Goal: Task Accomplishment & Management: Manage account settings

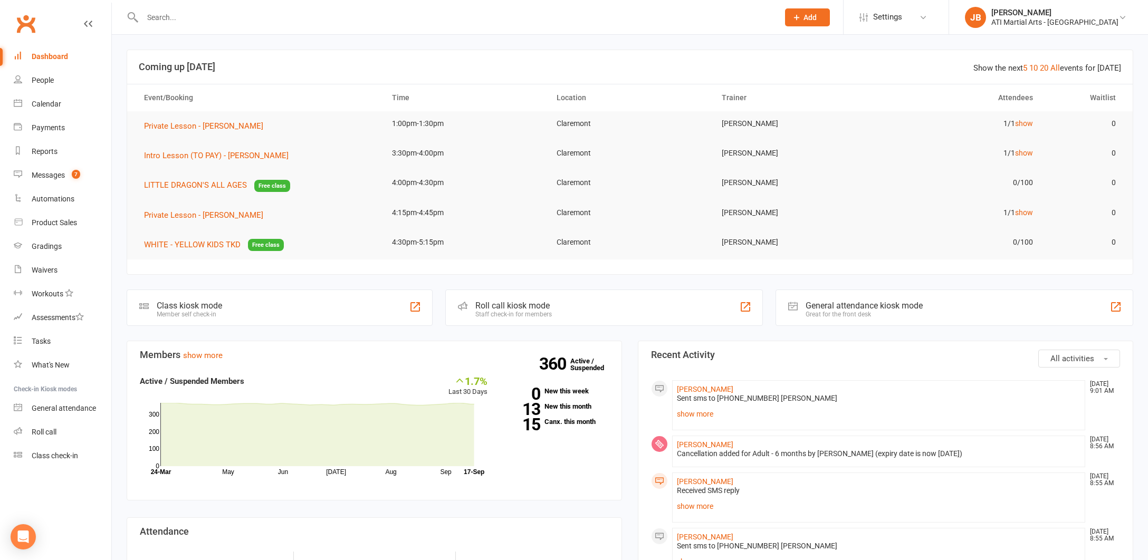
click at [25, 23] on link "Clubworx" at bounding box center [26, 24] width 26 height 26
click at [55, 176] on div "Messages" at bounding box center [48, 175] width 33 height 8
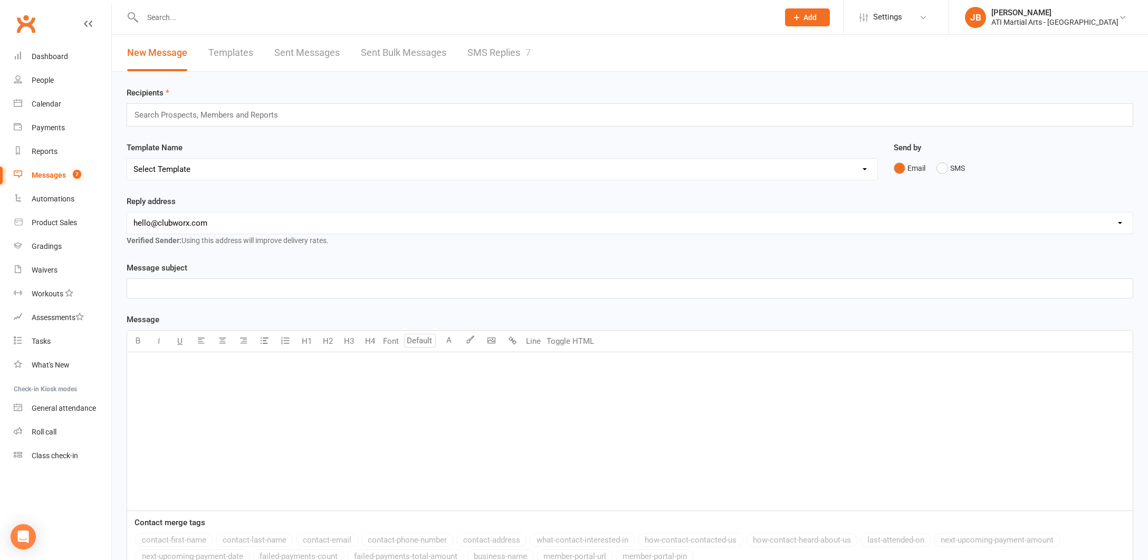
click at [482, 53] on link "SMS Replies 7" at bounding box center [498, 53] width 63 height 36
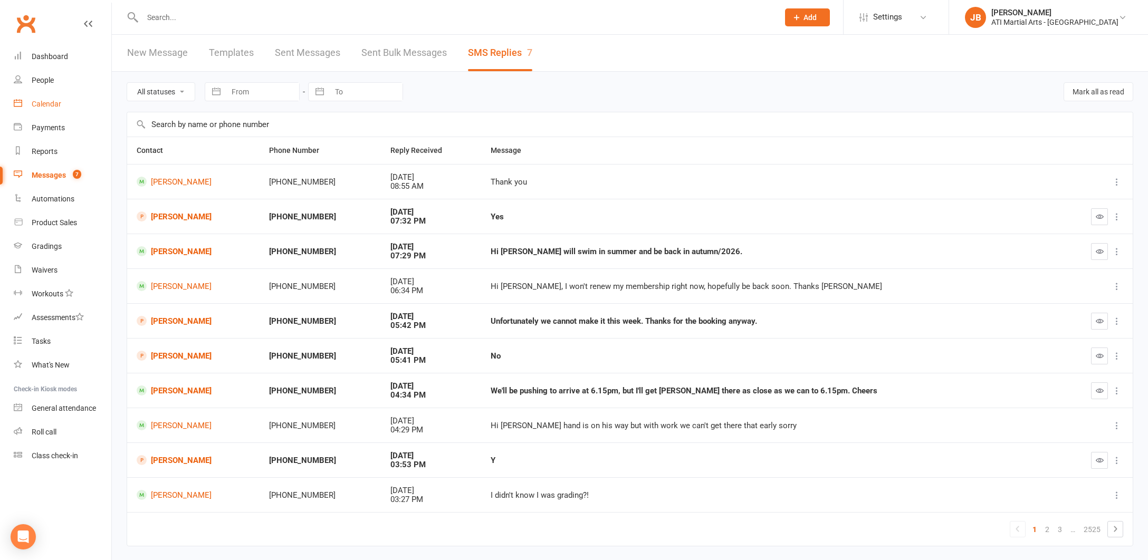
click at [47, 102] on div "Calendar" at bounding box center [47, 104] width 30 height 8
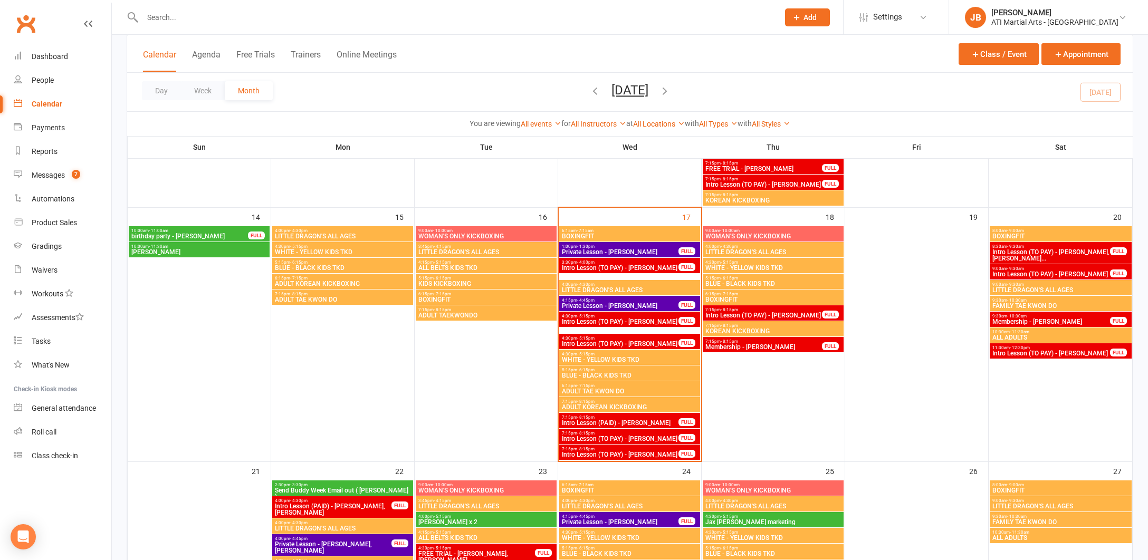
scroll to position [513, 0]
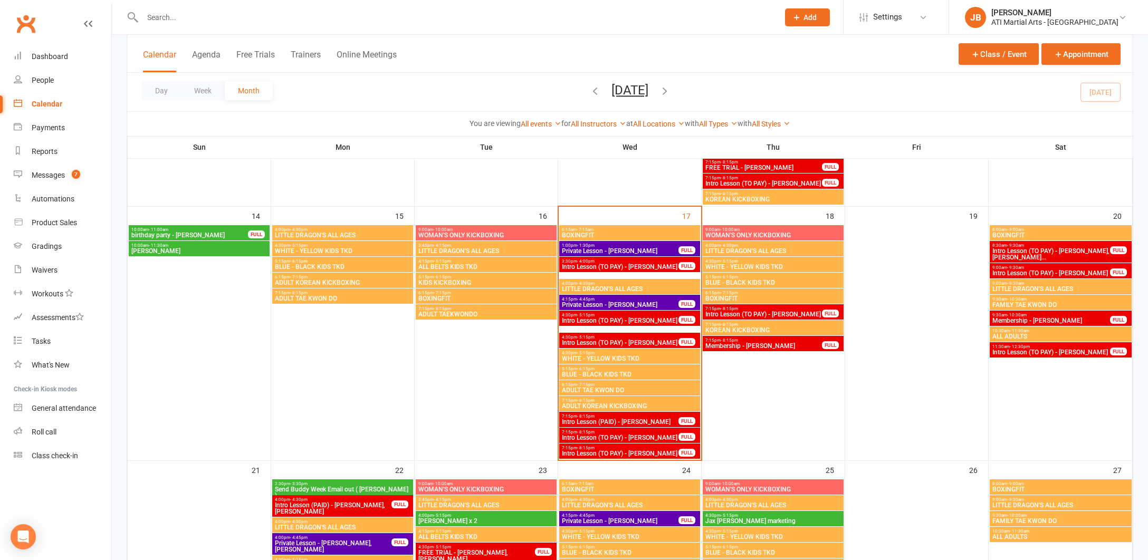
click at [23, 23] on link "Clubworx" at bounding box center [26, 24] width 26 height 26
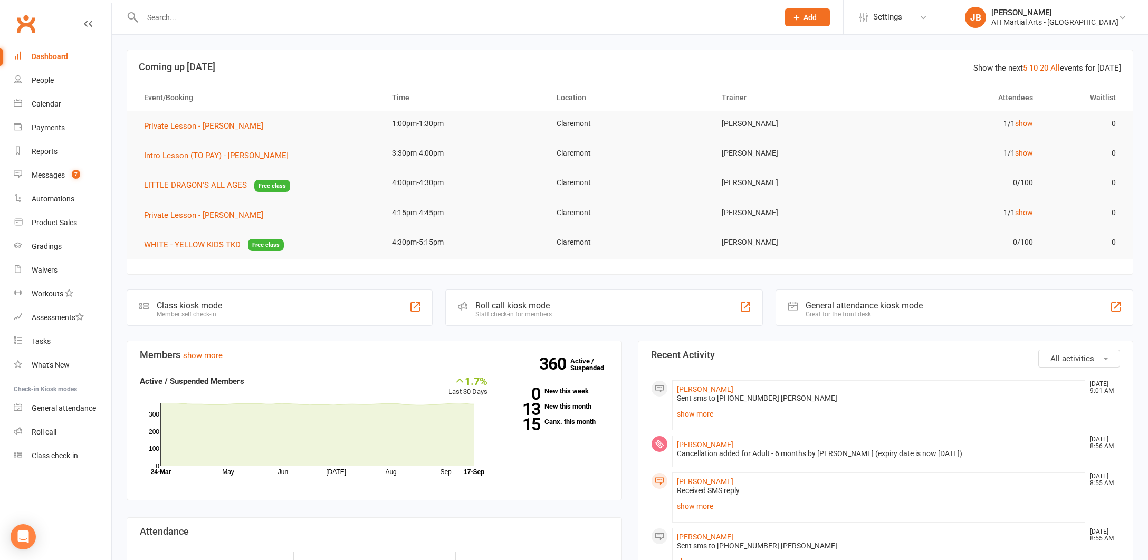
click at [184, 20] on input "text" at bounding box center [455, 17] width 632 height 15
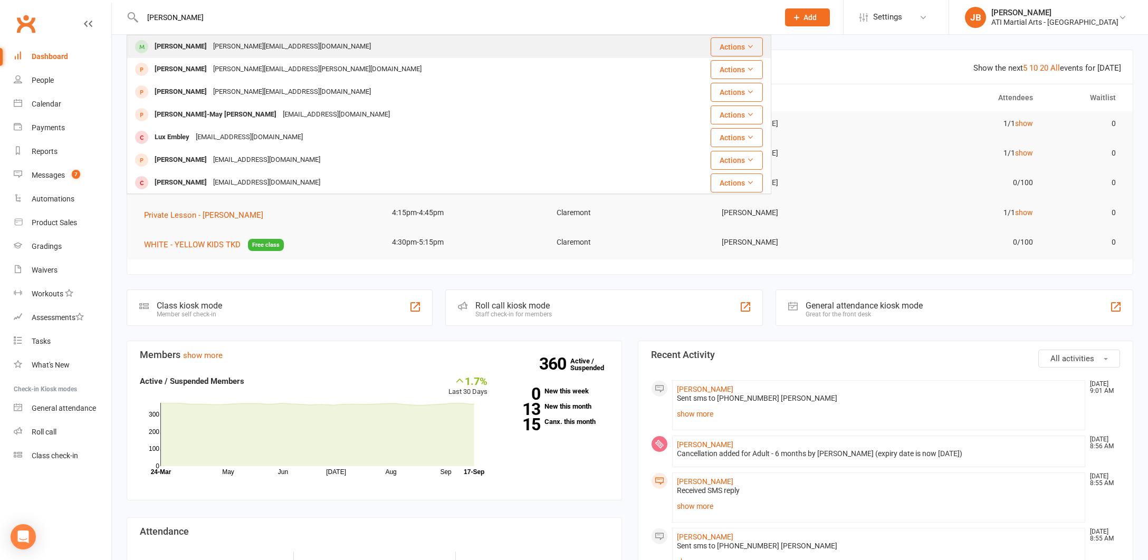
type input "Ella Lidd"
click at [177, 46] on div "Ella Liddell" at bounding box center [180, 46] width 59 height 15
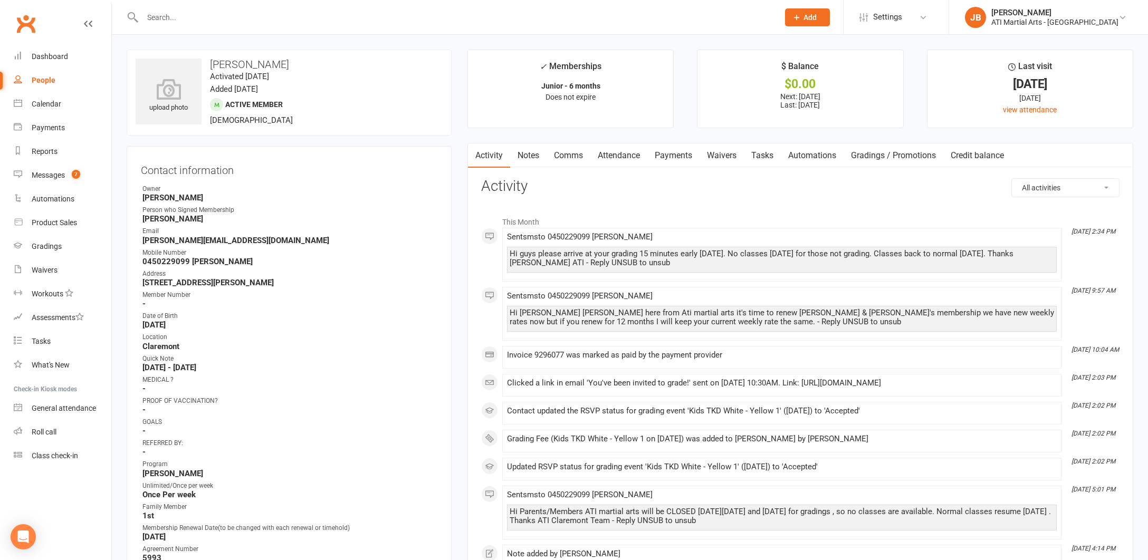
click at [175, 15] on input "text" at bounding box center [455, 17] width 632 height 15
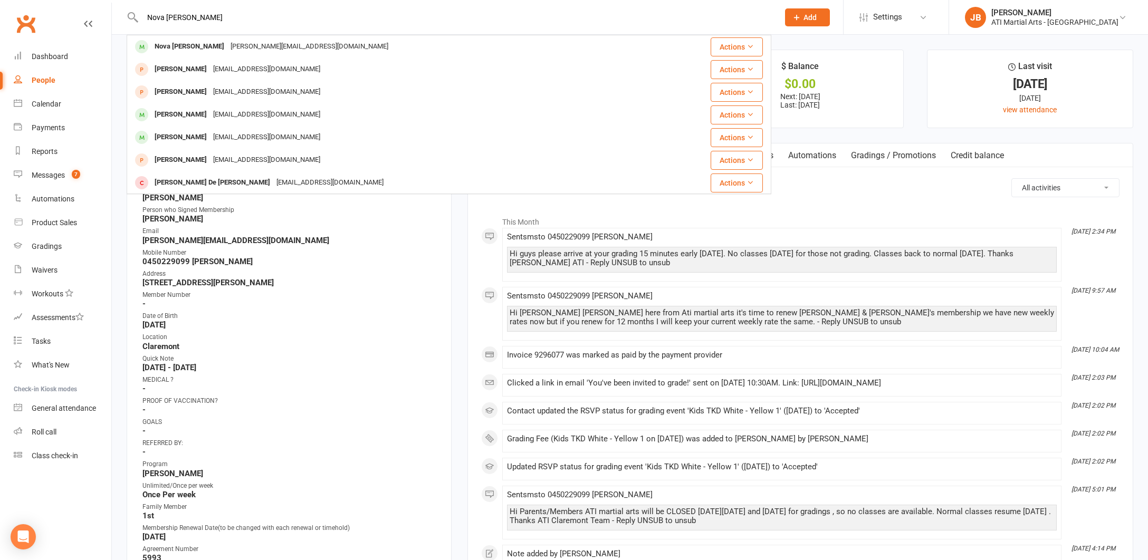
type input "Nova [PERSON_NAME]"
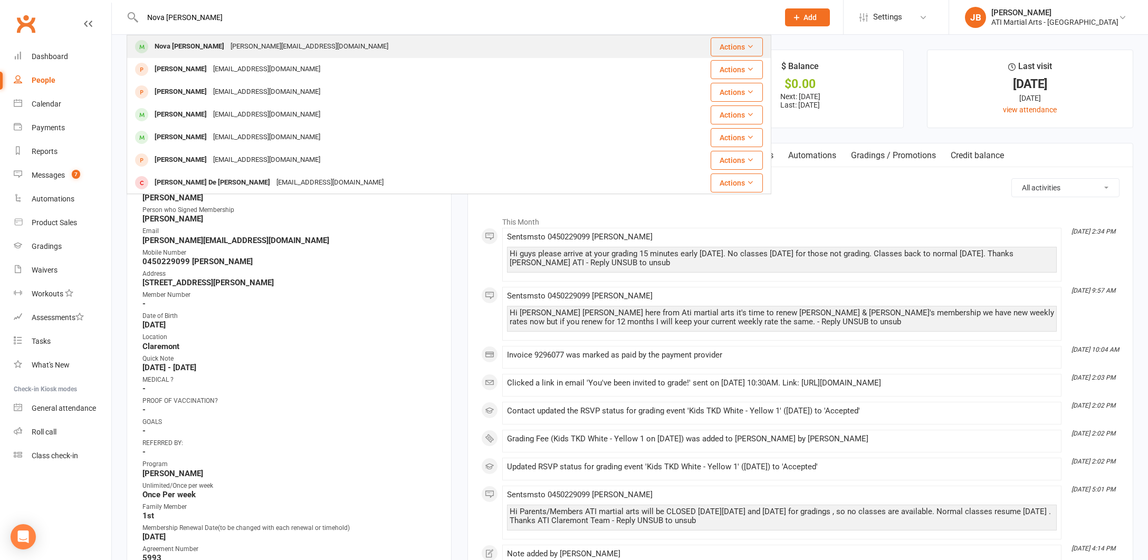
click at [176, 47] on div "Nova [PERSON_NAME]" at bounding box center [189, 46] width 76 height 15
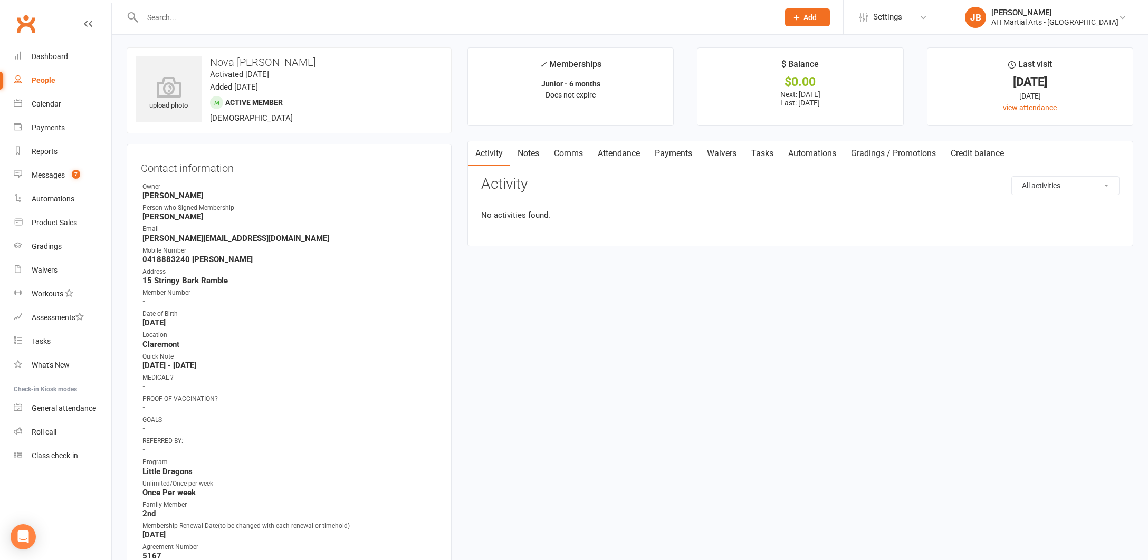
scroll to position [2, 0]
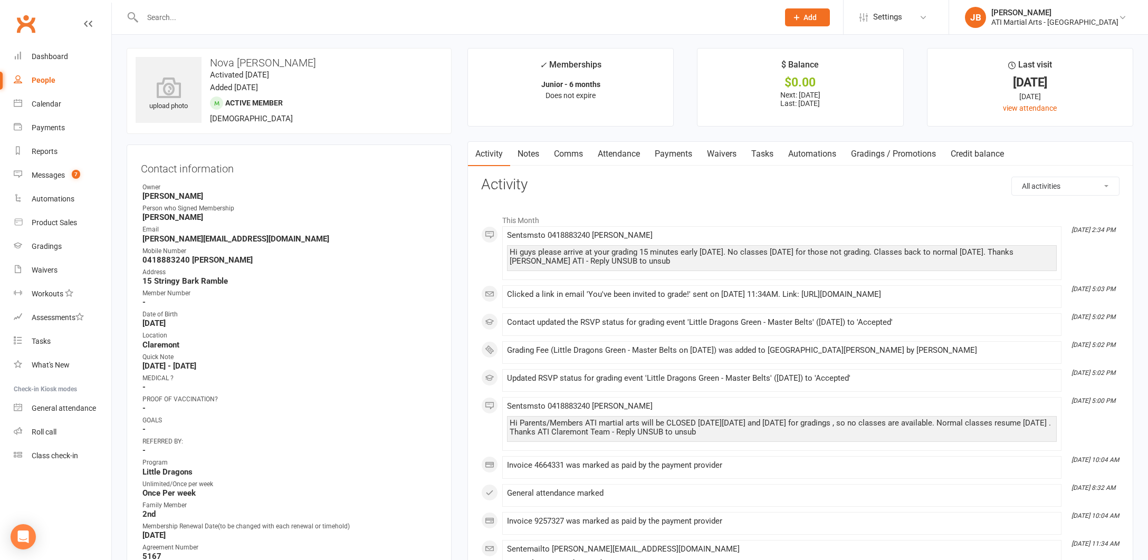
click at [571, 152] on link "Comms" at bounding box center [568, 154] width 44 height 24
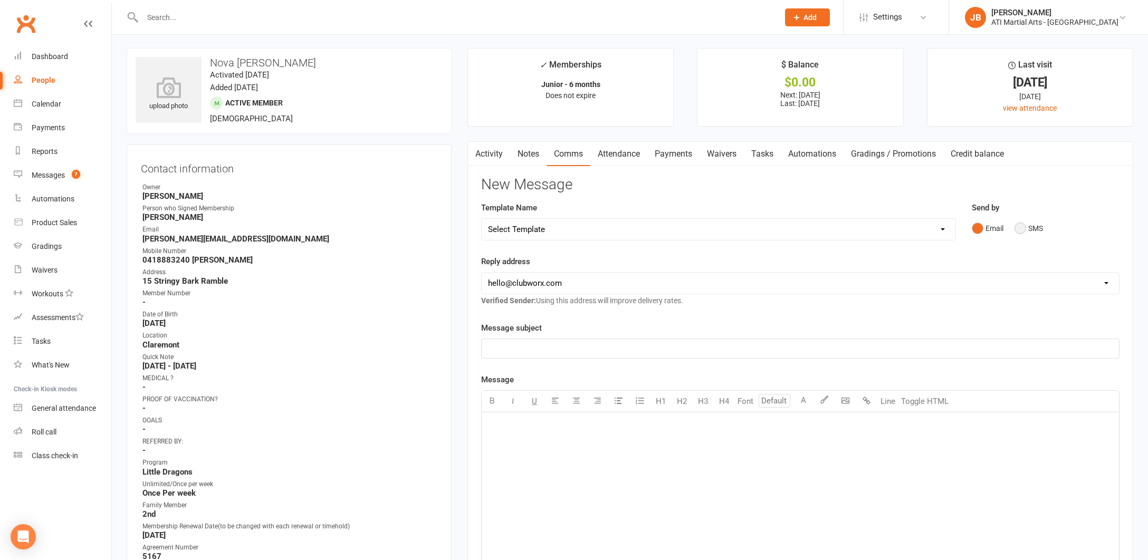
click at [1020, 230] on button "SMS" at bounding box center [1028, 228] width 28 height 20
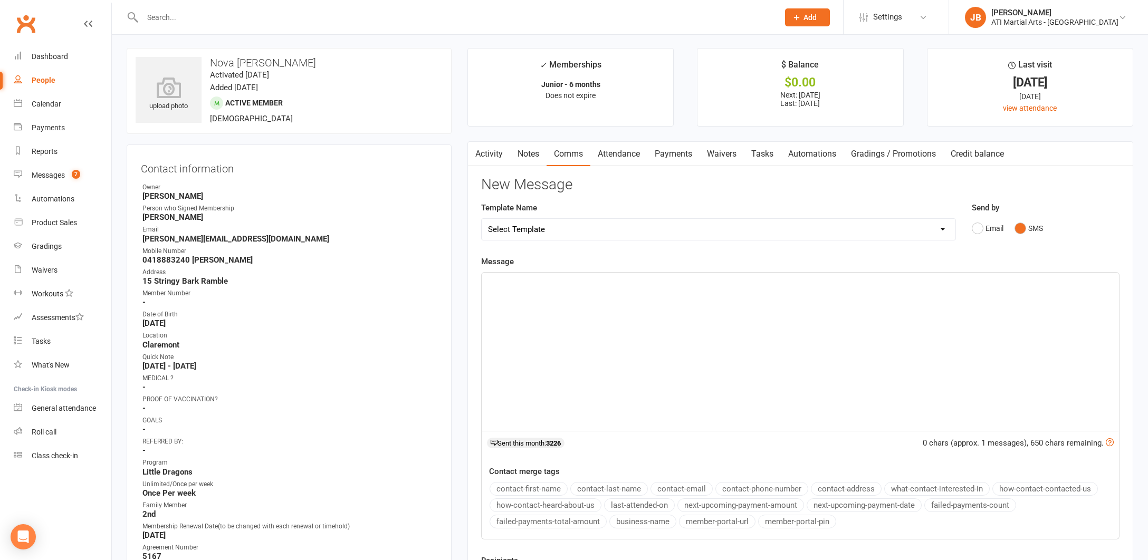
click at [515, 287] on div "﻿" at bounding box center [799, 352] width 637 height 158
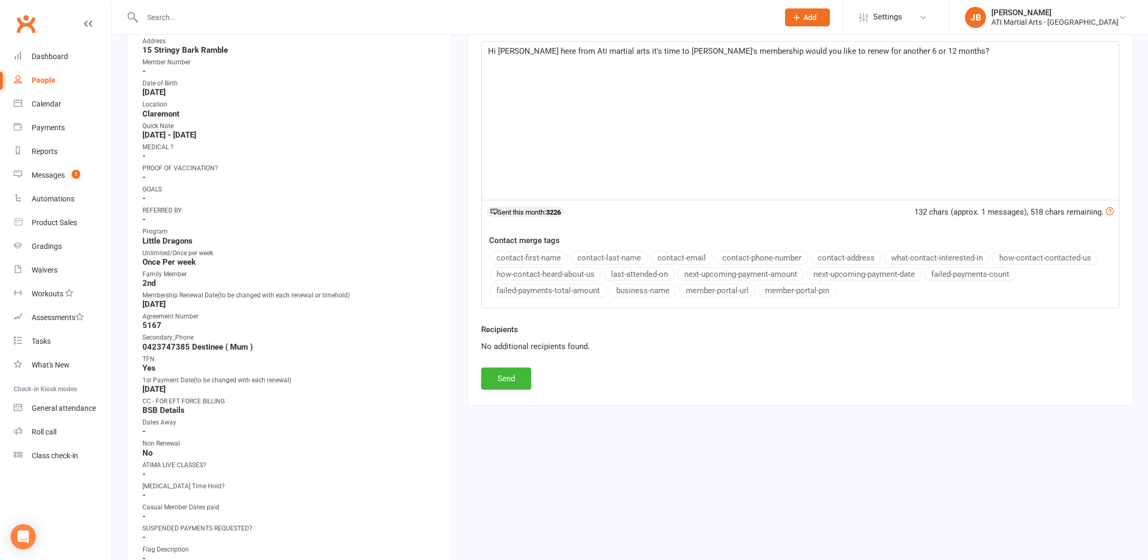
scroll to position [246, 0]
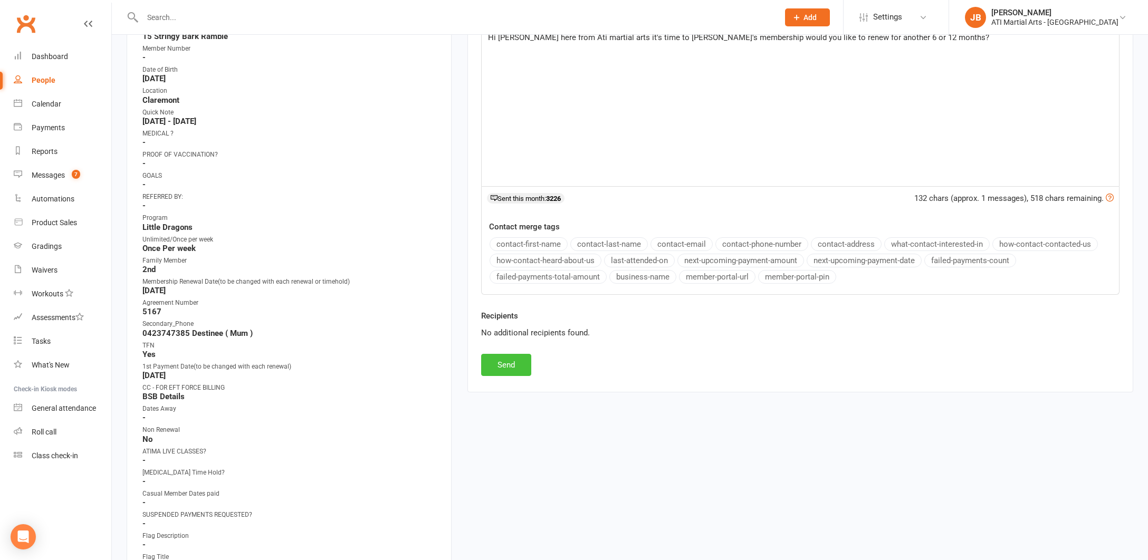
click at [517, 367] on button "Send" at bounding box center [506, 365] width 50 height 22
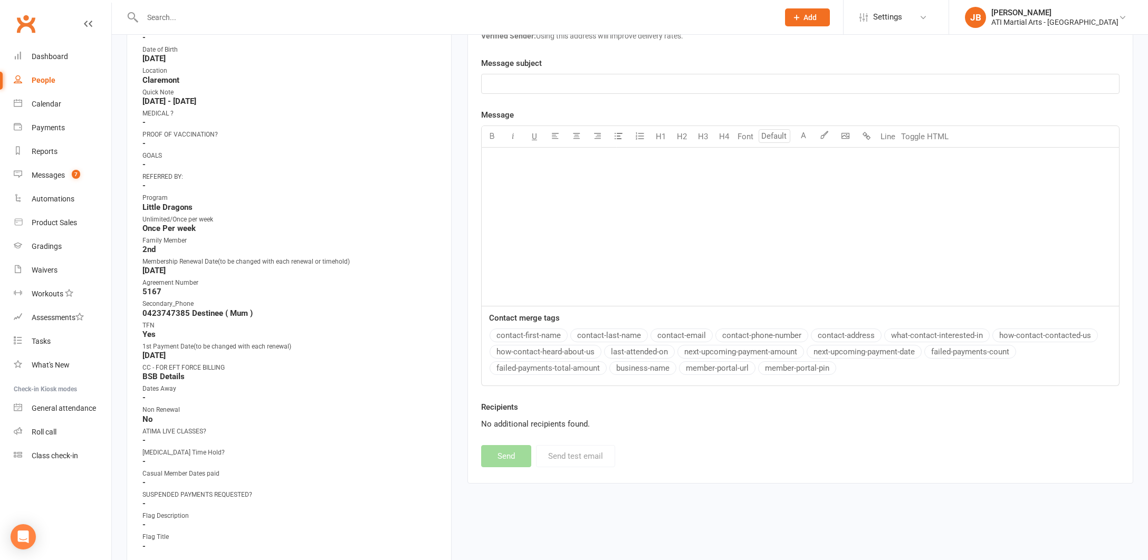
scroll to position [278, 0]
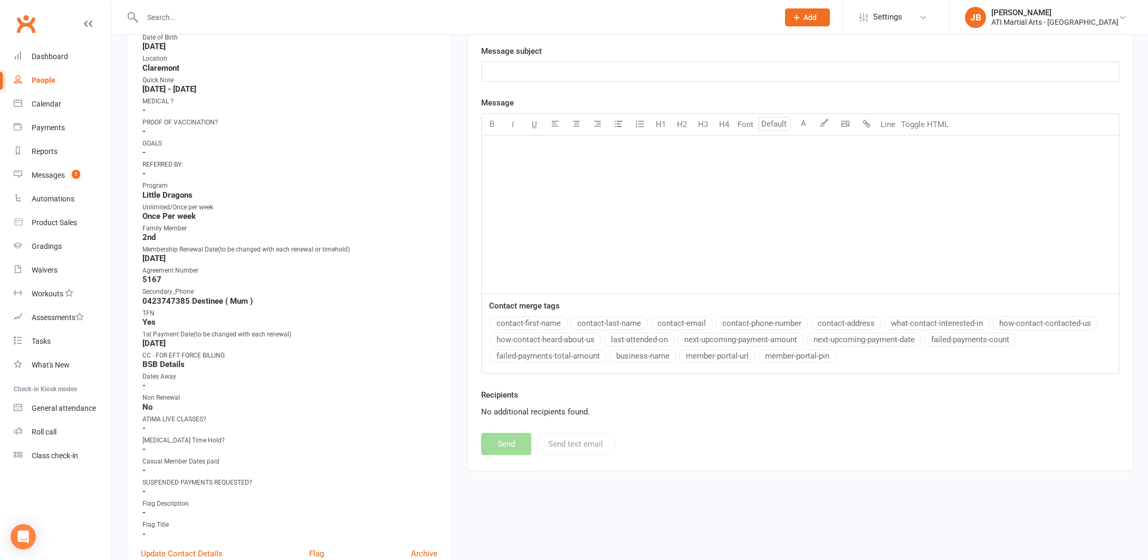
click at [25, 23] on link "Clubworx" at bounding box center [26, 24] width 26 height 26
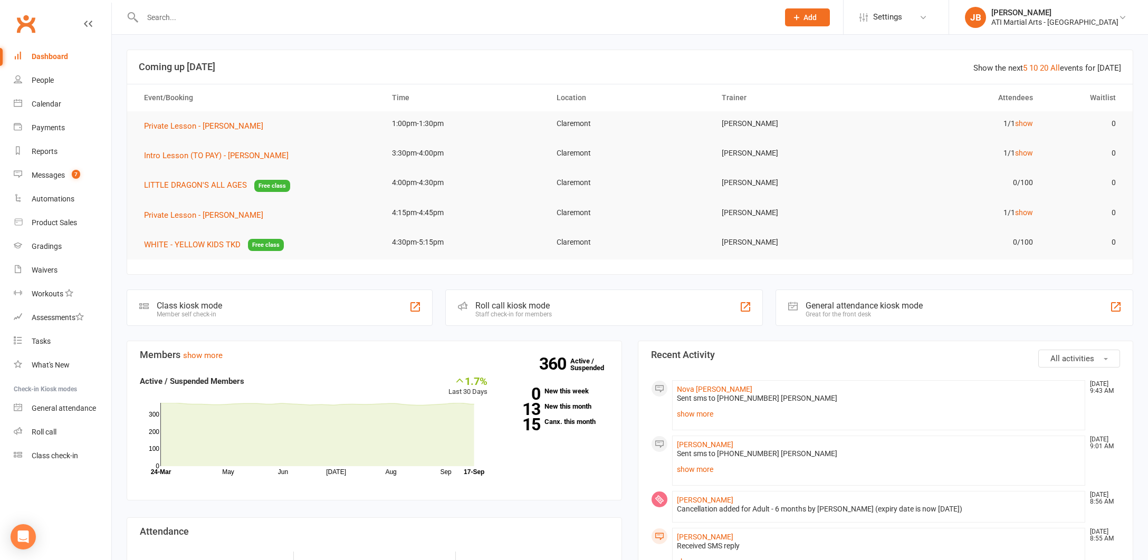
click at [27, 23] on link "Clubworx" at bounding box center [26, 24] width 26 height 26
click at [51, 177] on div "Messages" at bounding box center [48, 175] width 33 height 8
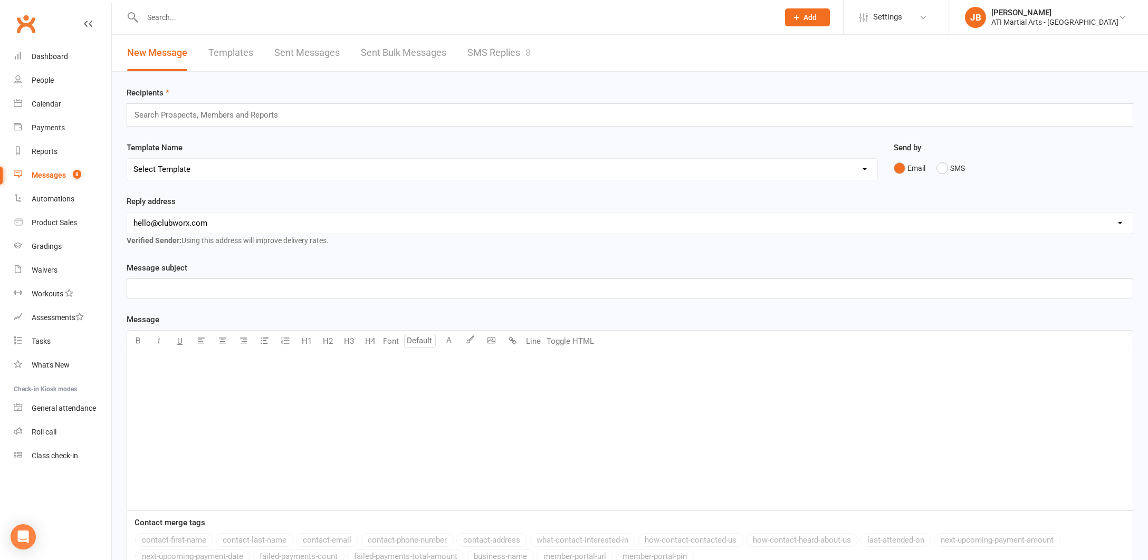
click at [486, 53] on link "SMS Replies 8" at bounding box center [498, 53] width 63 height 36
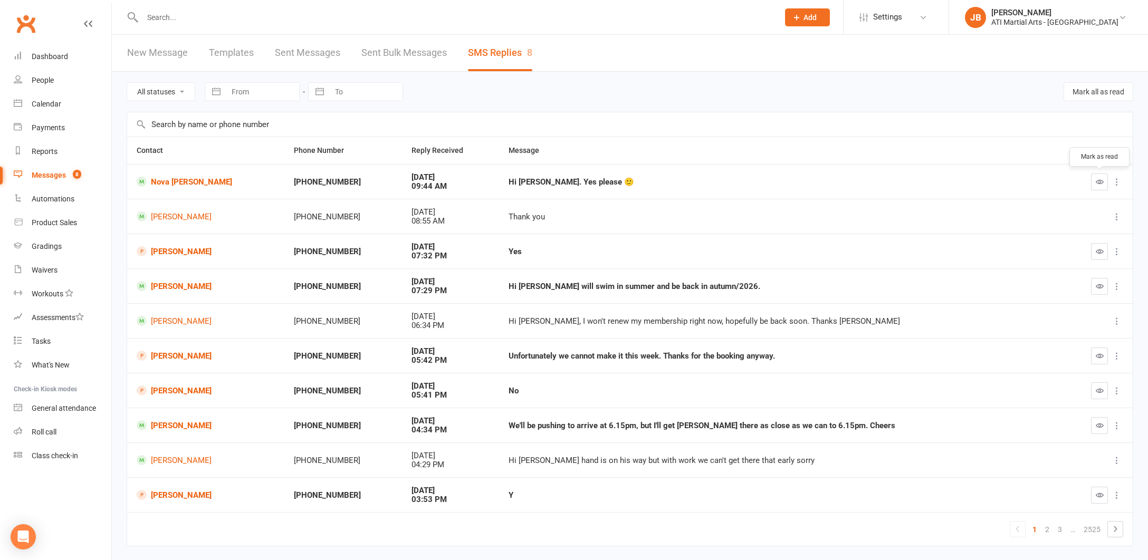
click at [1096, 185] on icon "button" at bounding box center [1099, 182] width 8 height 8
click at [179, 181] on link "Nova [PERSON_NAME]" at bounding box center [206, 182] width 138 height 10
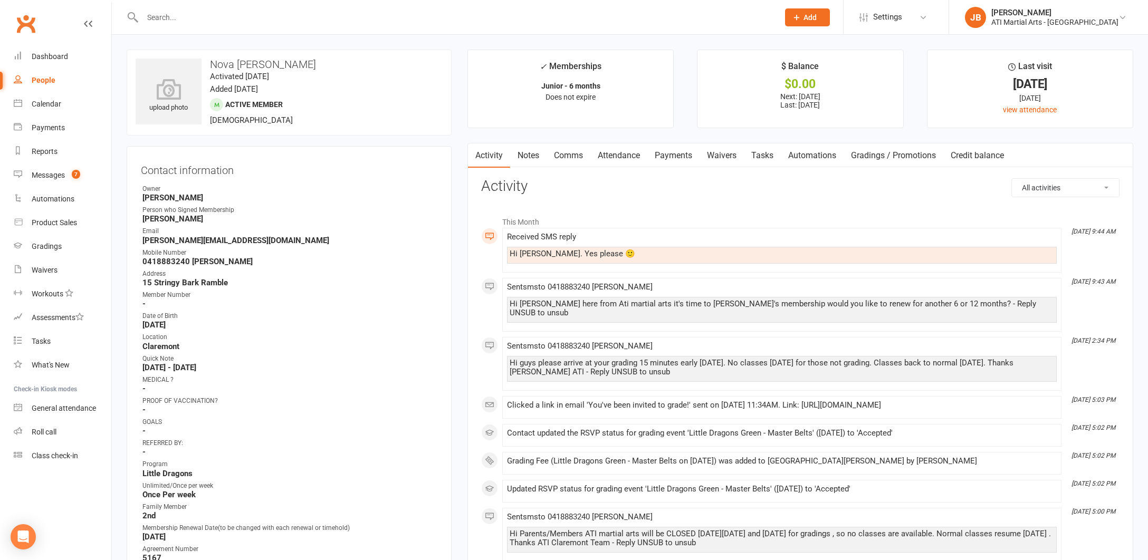
click at [570, 155] on link "Comms" at bounding box center [568, 155] width 44 height 24
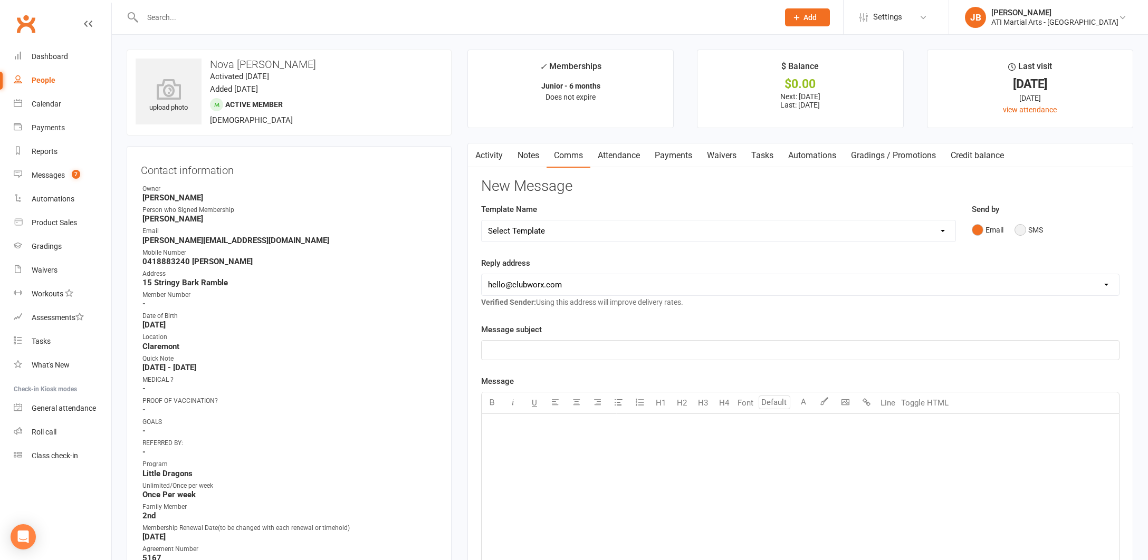
click at [1019, 228] on button "SMS" at bounding box center [1028, 230] width 28 height 20
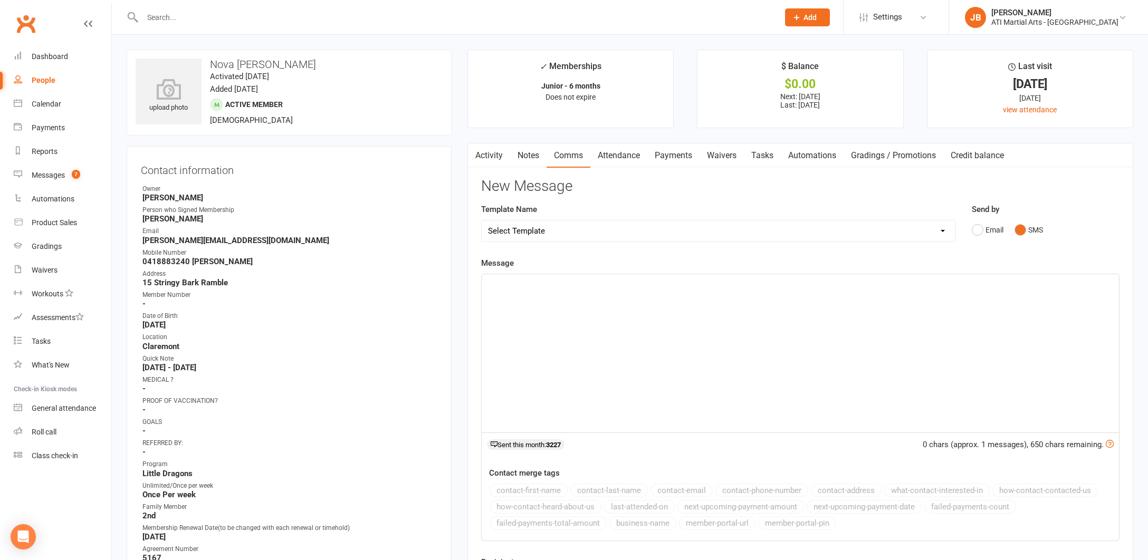
click at [501, 291] on div "﻿" at bounding box center [799, 353] width 637 height 158
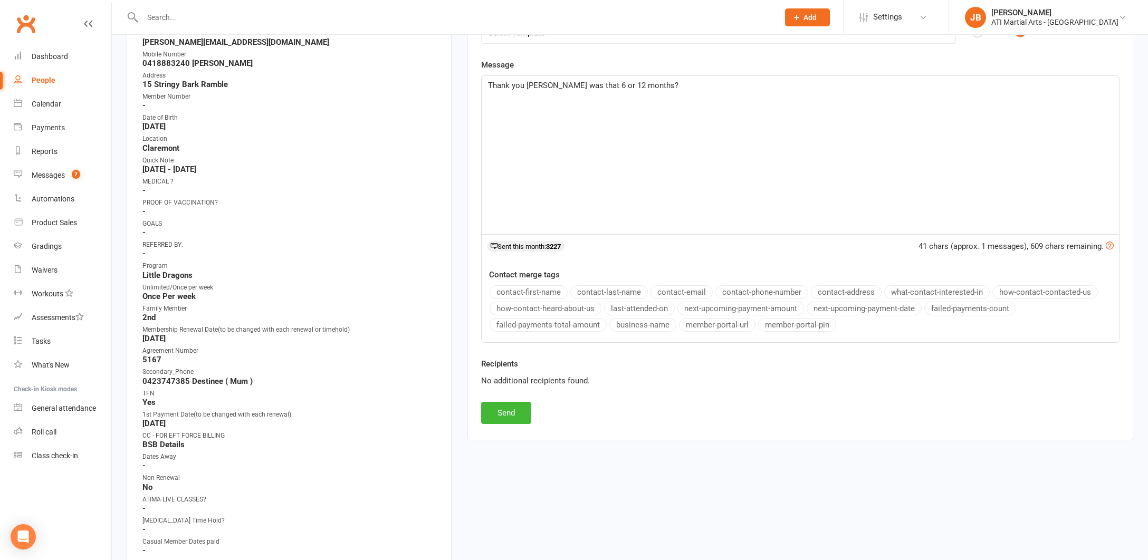
scroll to position [203, 0]
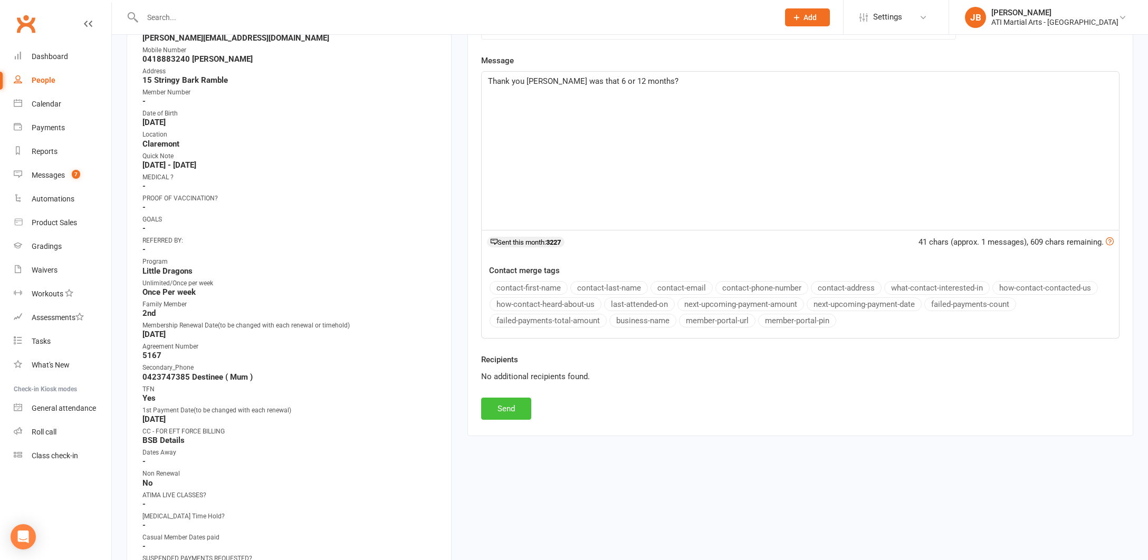
click at [513, 412] on button "Send" at bounding box center [506, 409] width 50 height 22
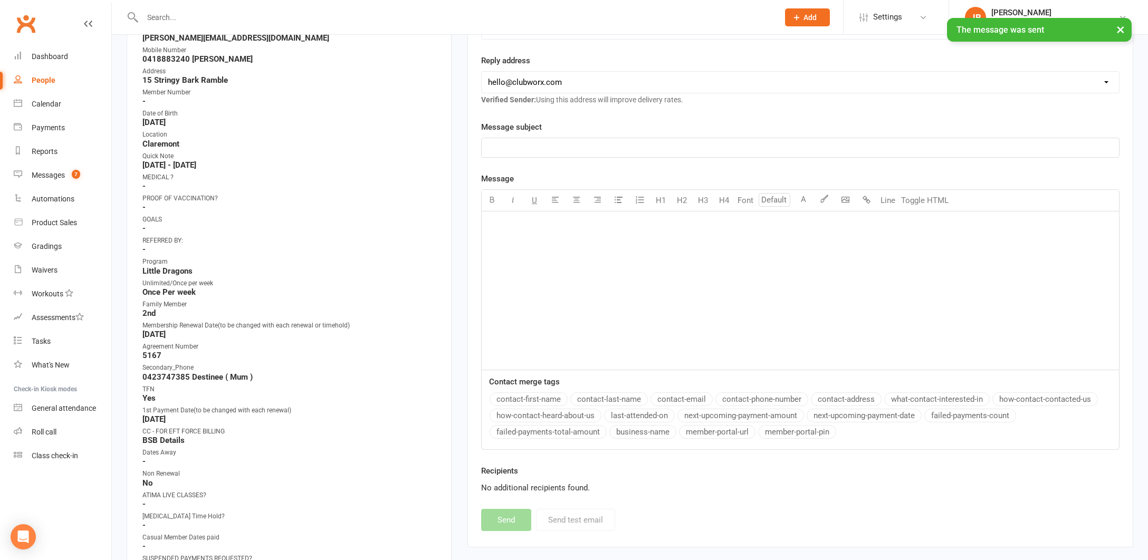
click at [24, 18] on div "× The message was sent" at bounding box center [567, 18] width 1134 height 0
click at [26, 24] on link "Clubworx" at bounding box center [26, 24] width 26 height 26
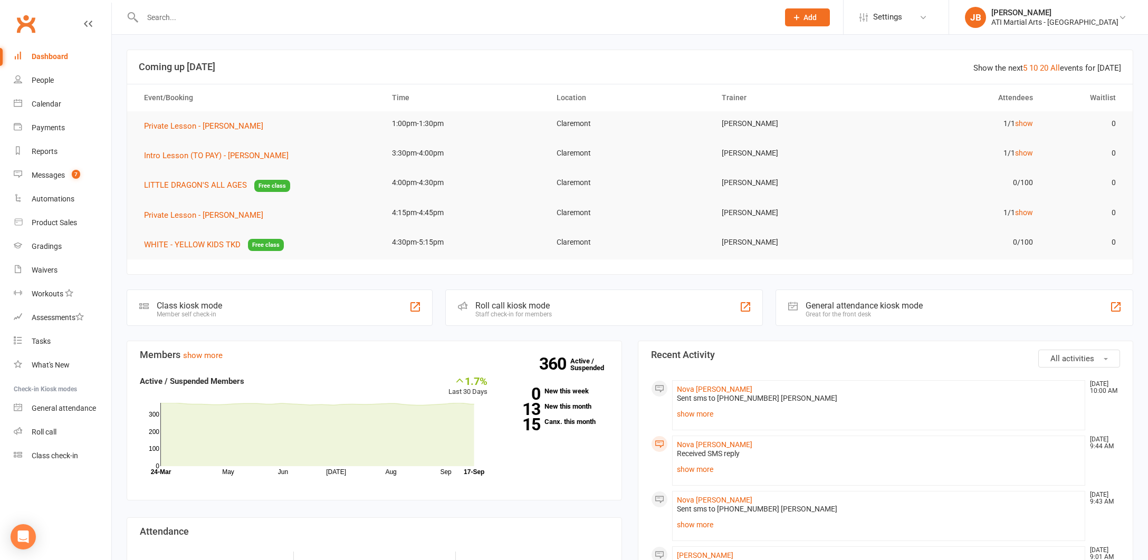
click at [29, 23] on link "Clubworx" at bounding box center [26, 24] width 26 height 26
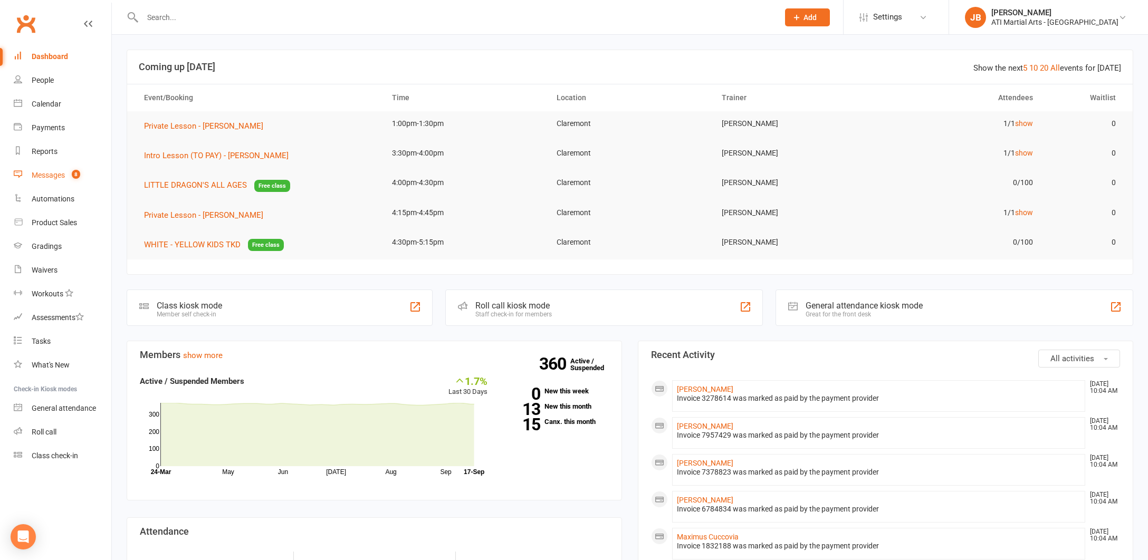
click at [50, 176] on div "Messages" at bounding box center [48, 175] width 33 height 8
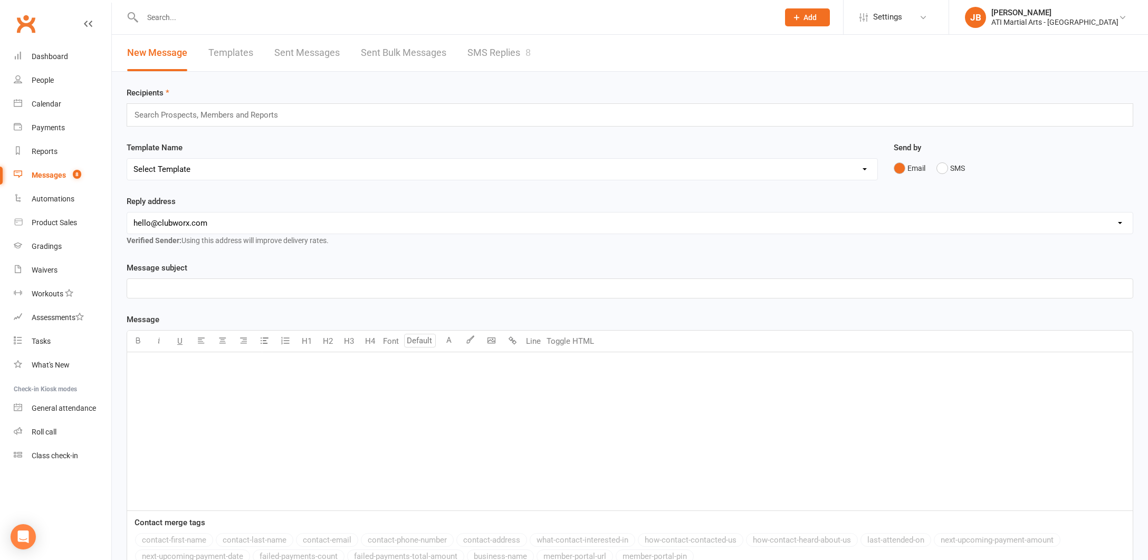
click at [492, 51] on link "SMS Replies 8" at bounding box center [498, 53] width 63 height 36
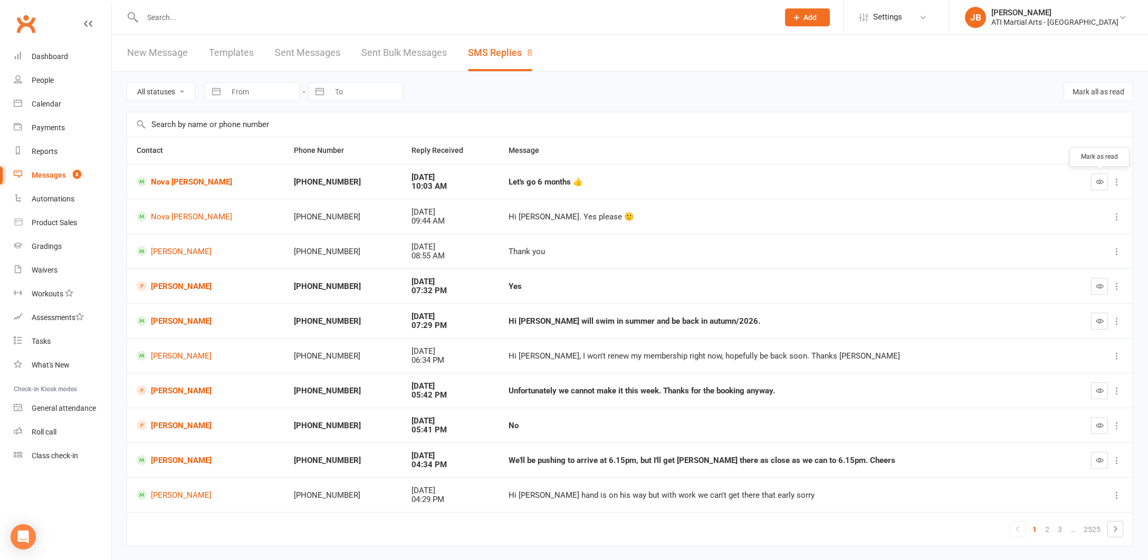
click at [1099, 182] on icon "button" at bounding box center [1099, 182] width 8 height 8
click at [175, 180] on link "Nova [PERSON_NAME]" at bounding box center [206, 182] width 138 height 10
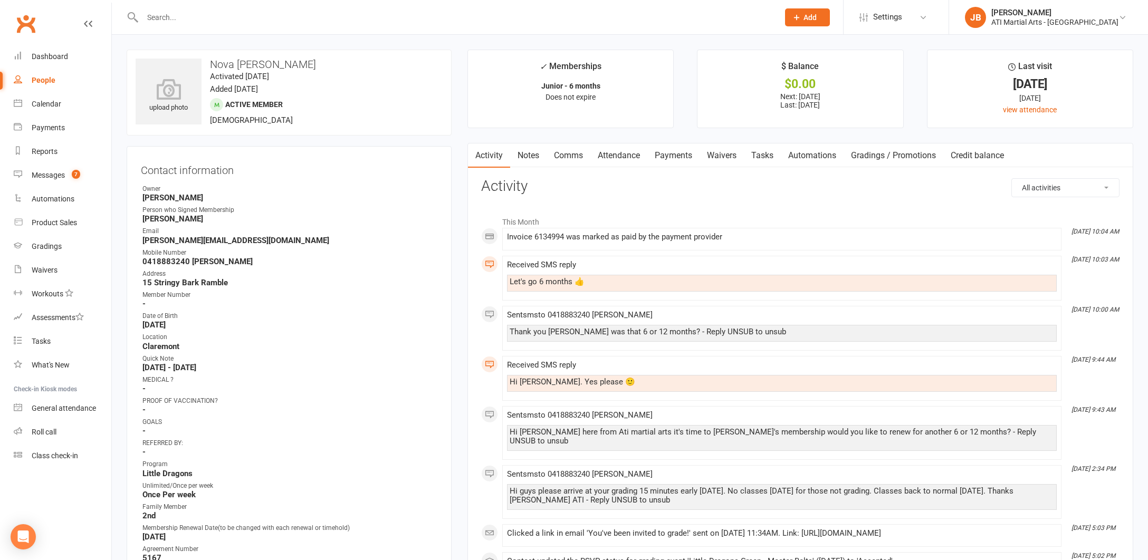
click at [574, 156] on link "Comms" at bounding box center [568, 155] width 44 height 24
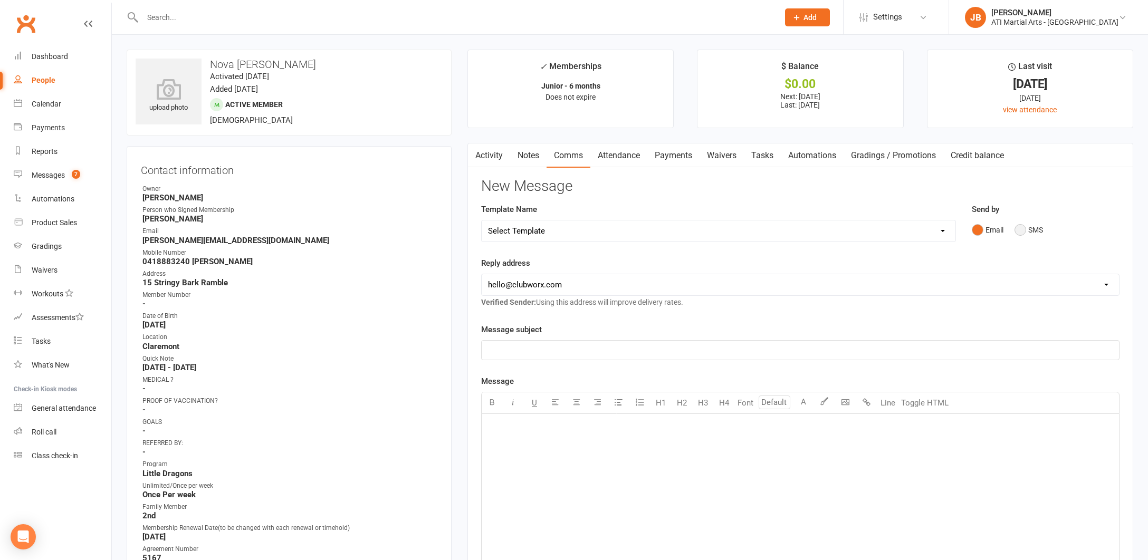
click at [1019, 229] on button "SMS" at bounding box center [1028, 230] width 28 height 20
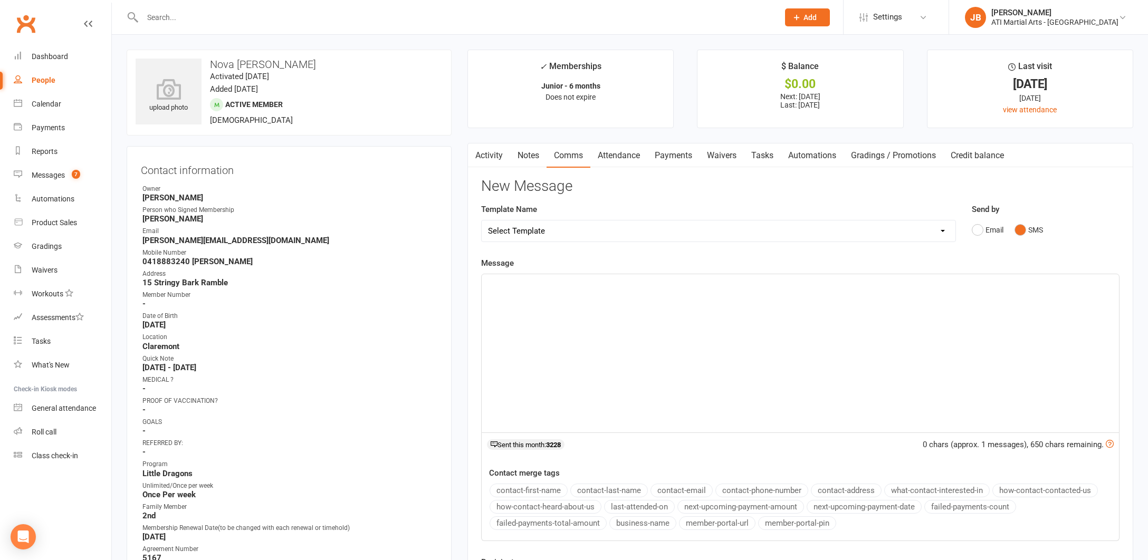
click at [571, 294] on div "﻿" at bounding box center [799, 353] width 637 height 158
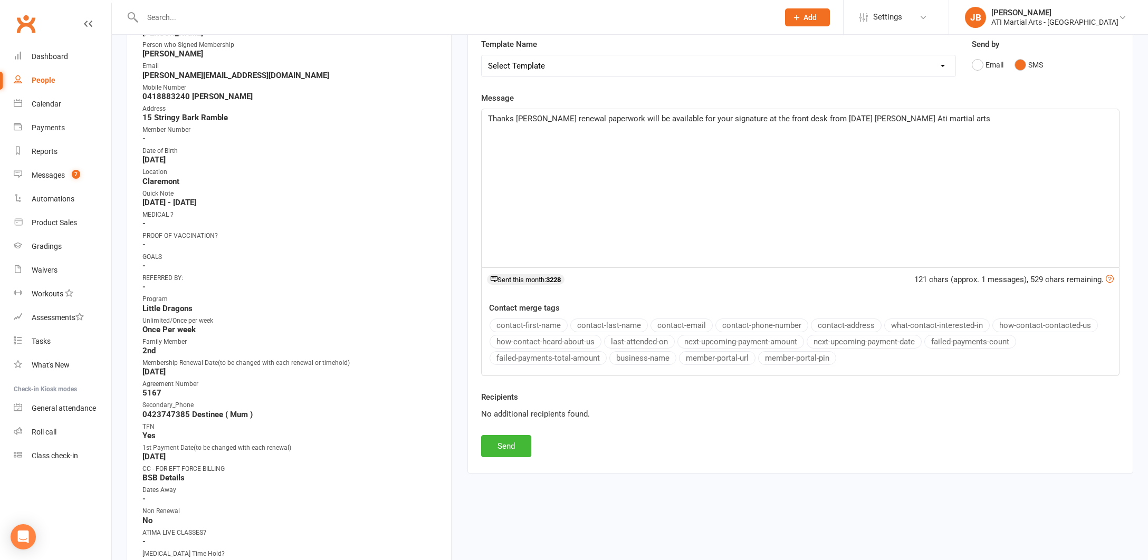
scroll to position [249, 0]
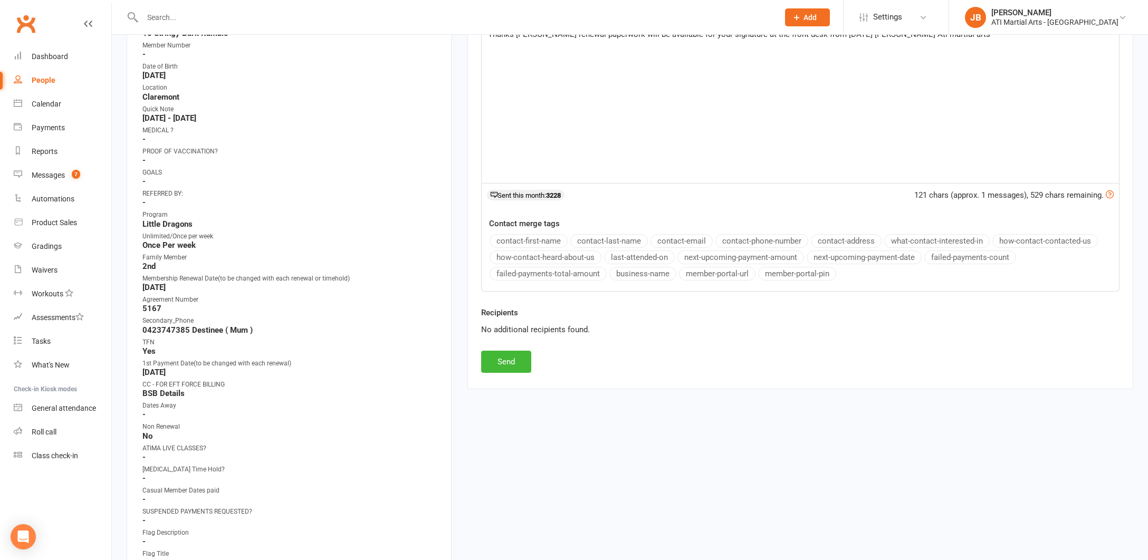
drag, startPoint x: 524, startPoint y: 363, endPoint x: 538, endPoint y: 360, distance: 14.6
click at [525, 363] on button "Send" at bounding box center [506, 362] width 50 height 22
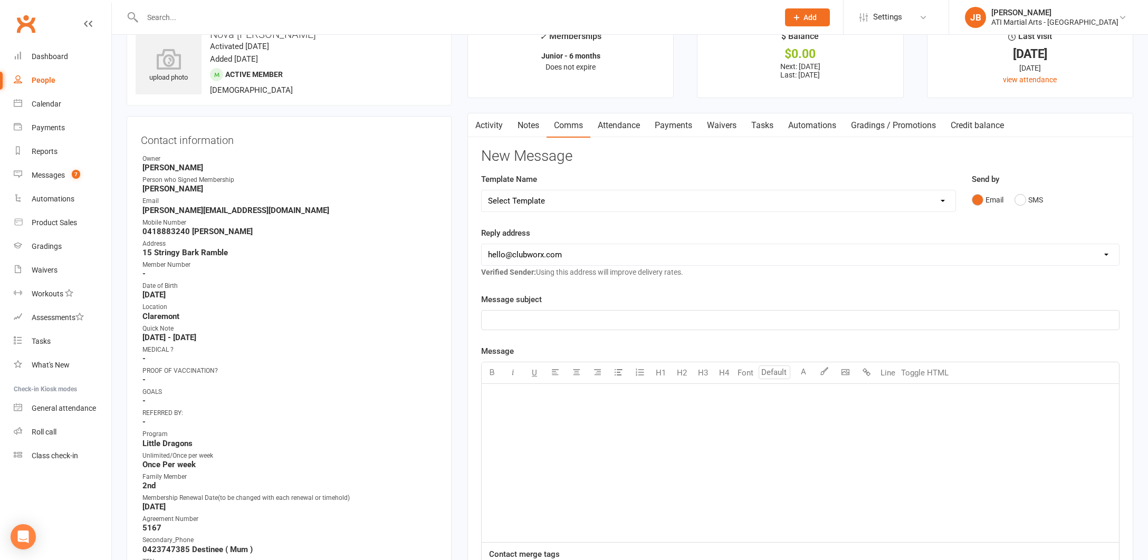
scroll to position [71, 0]
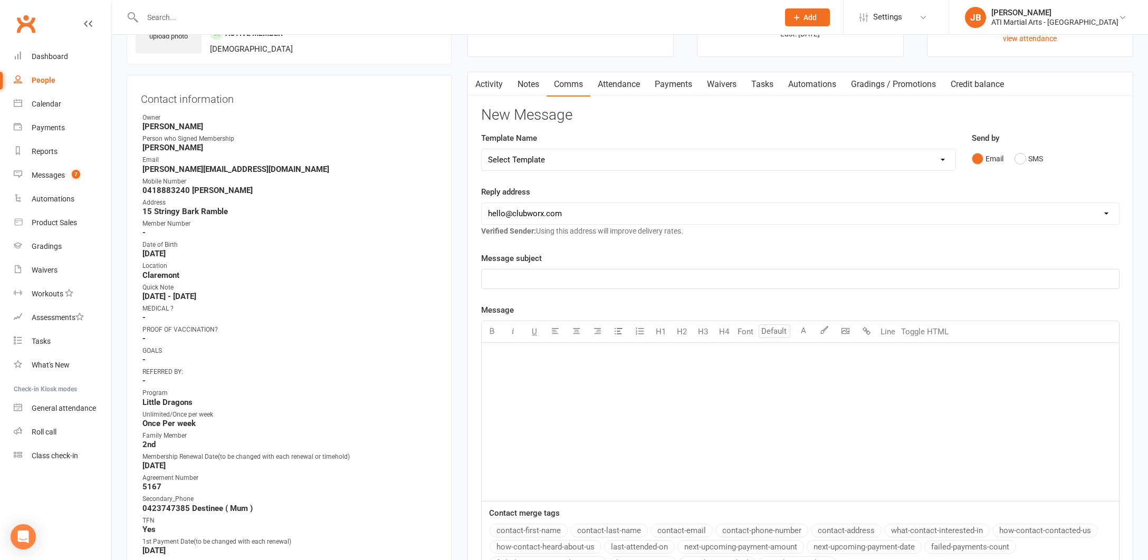
click at [671, 82] on link "Payments" at bounding box center [673, 84] width 52 height 24
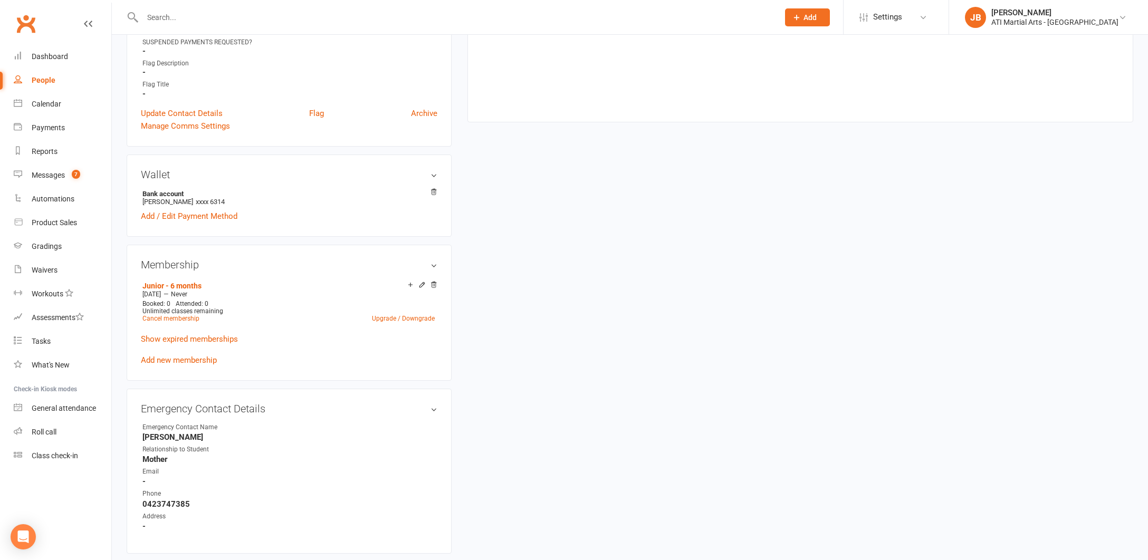
scroll to position [728, 0]
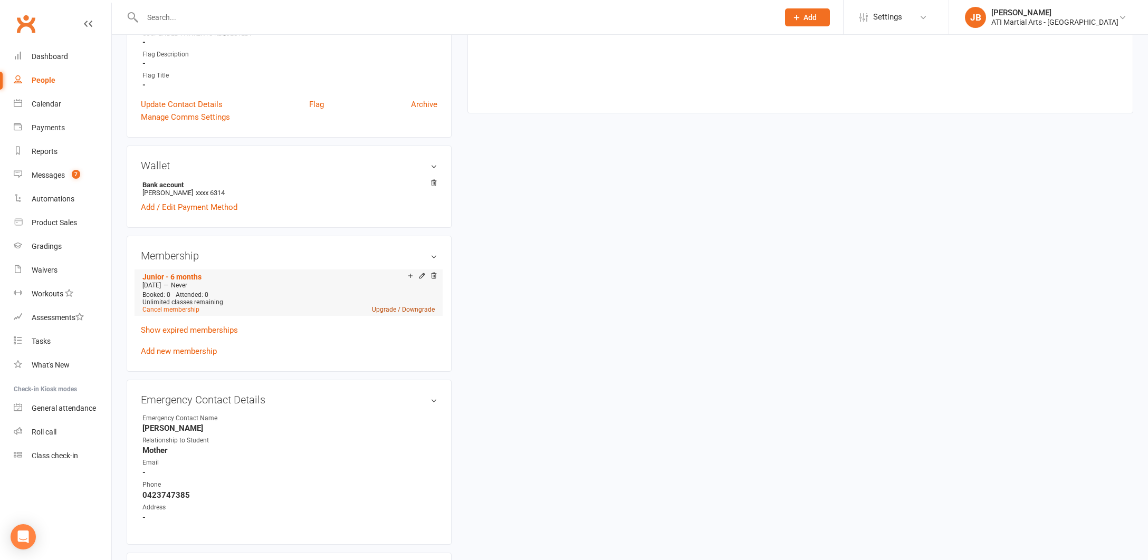
click at [384, 307] on link "Upgrade / Downgrade" at bounding box center [403, 309] width 63 height 7
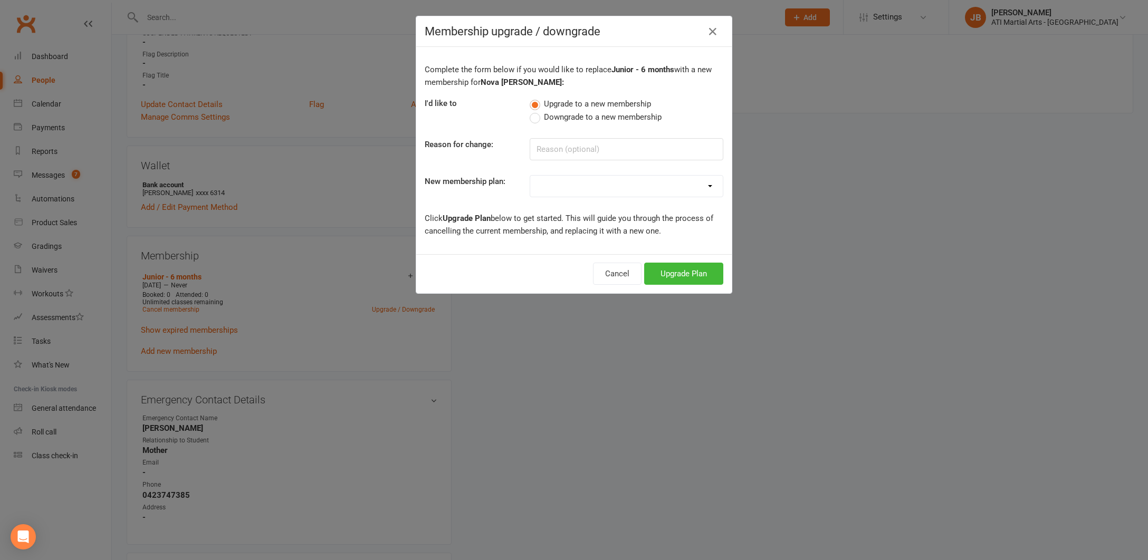
select select "4"
click at [665, 273] on button "Upgrade Plan" at bounding box center [683, 274] width 79 height 22
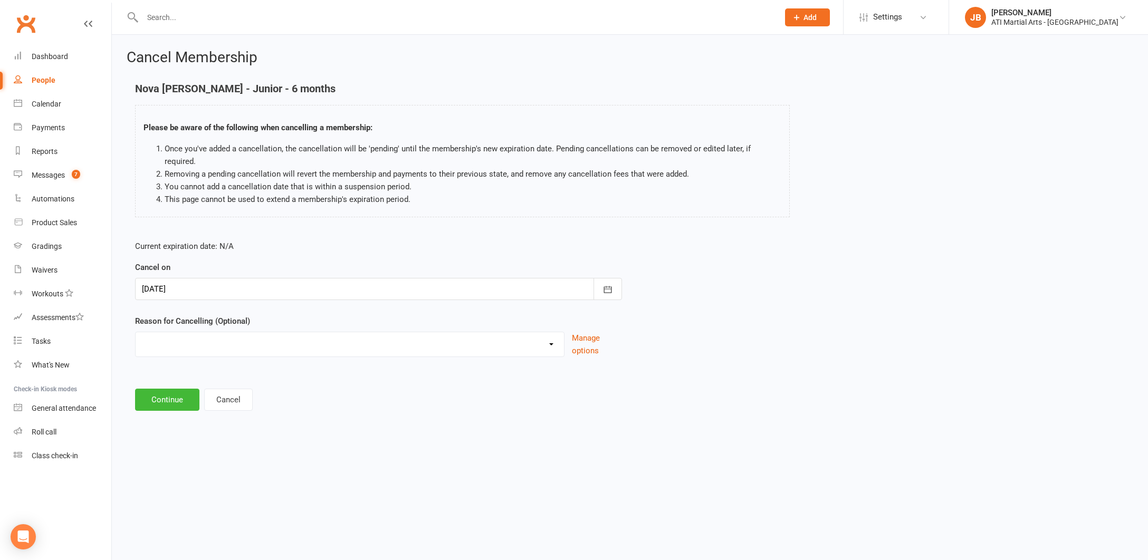
select select "2"
click at [180, 389] on input at bounding box center [378, 400] width 487 height 22
type input "Renewal Loaded"
click at [179, 444] on button "Continue" at bounding box center [167, 453] width 64 height 22
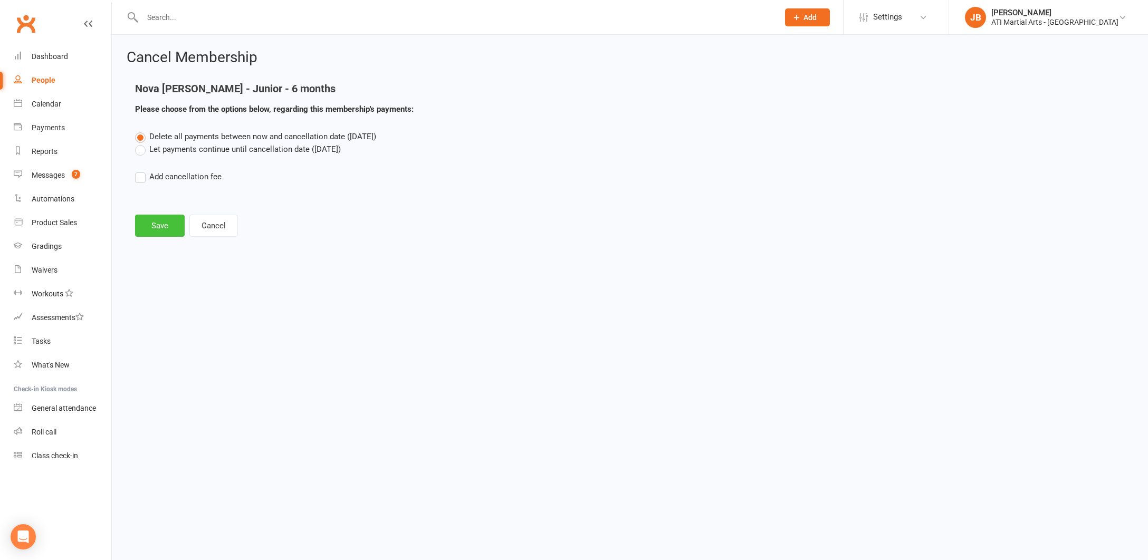
click at [157, 226] on button "Save" at bounding box center [160, 226] width 50 height 22
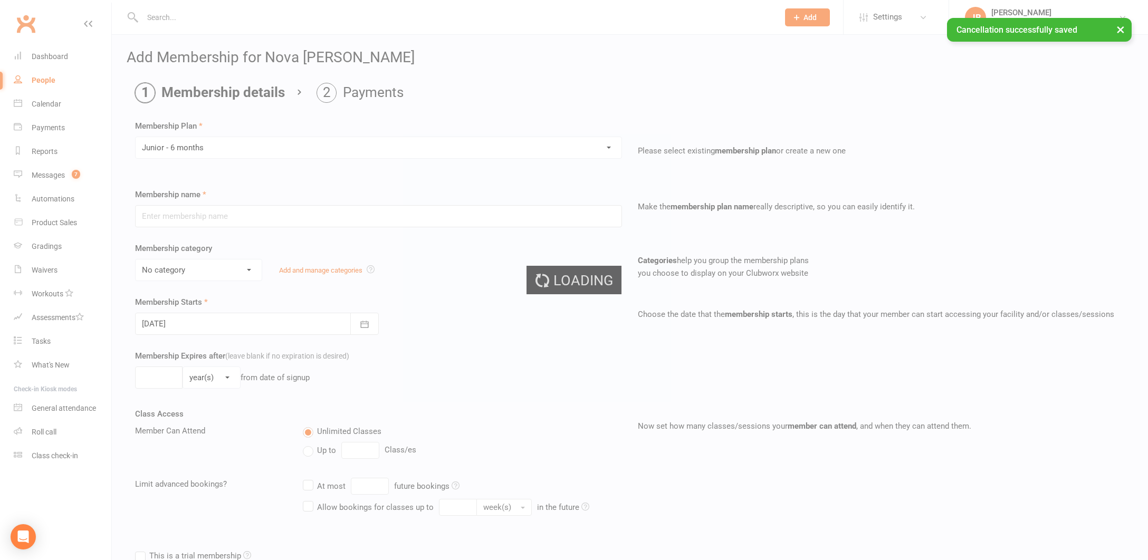
type input "Junior - 6 months"
select select "16"
type input "0"
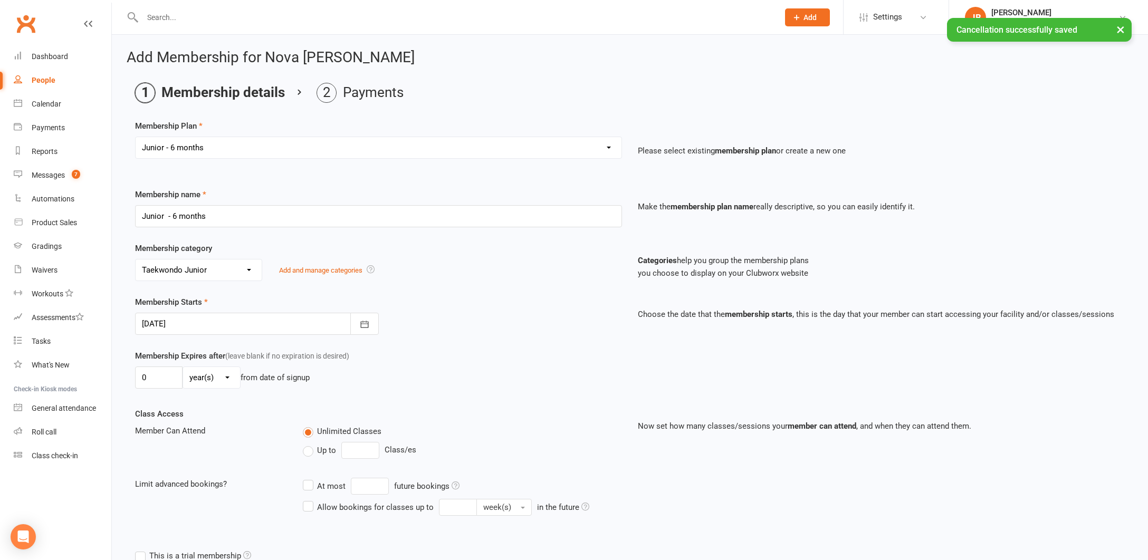
select select "11"
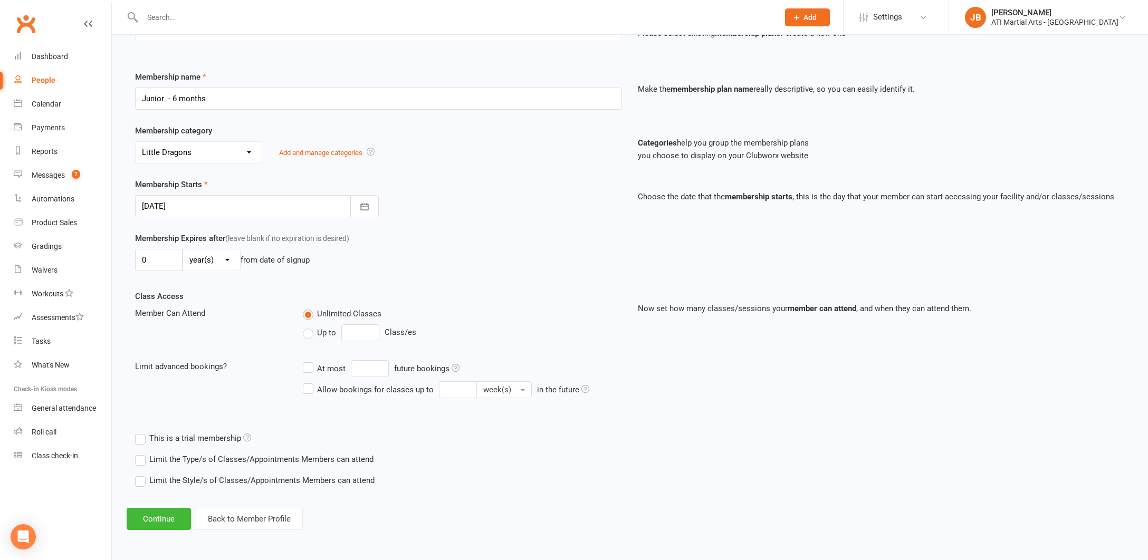
scroll to position [126, 0]
click at [161, 509] on button "Continue" at bounding box center [159, 519] width 64 height 22
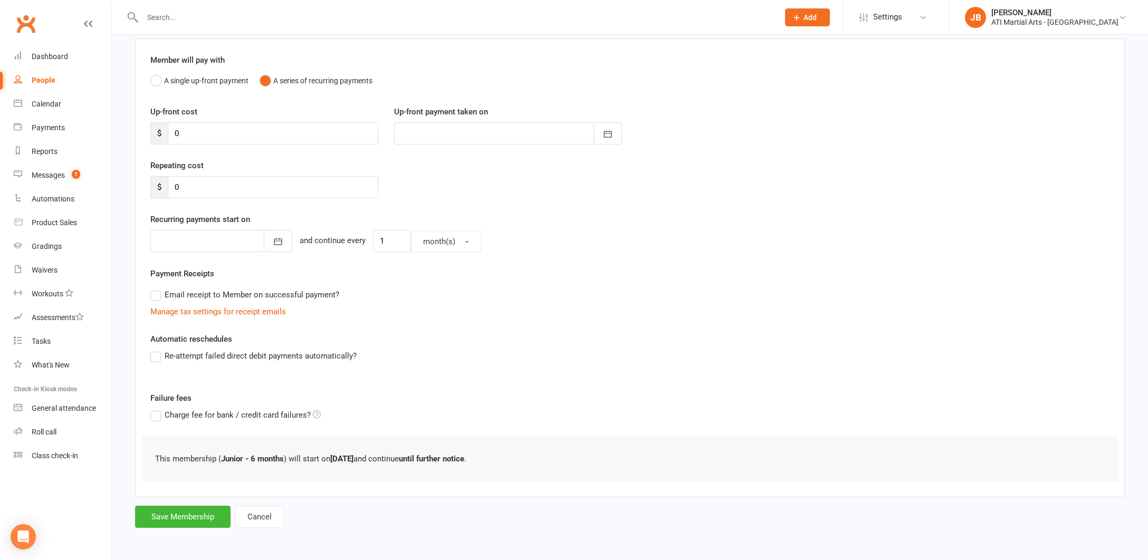
scroll to position [0, 0]
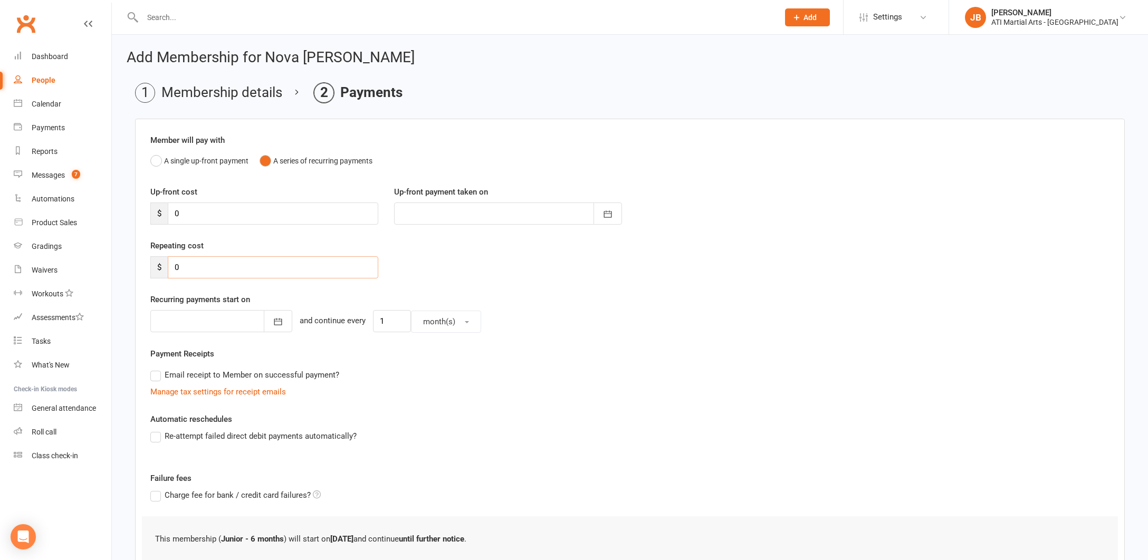
click at [187, 269] on input "0" at bounding box center [273, 267] width 210 height 22
type input "15"
click at [200, 320] on div at bounding box center [221, 321] width 142 height 22
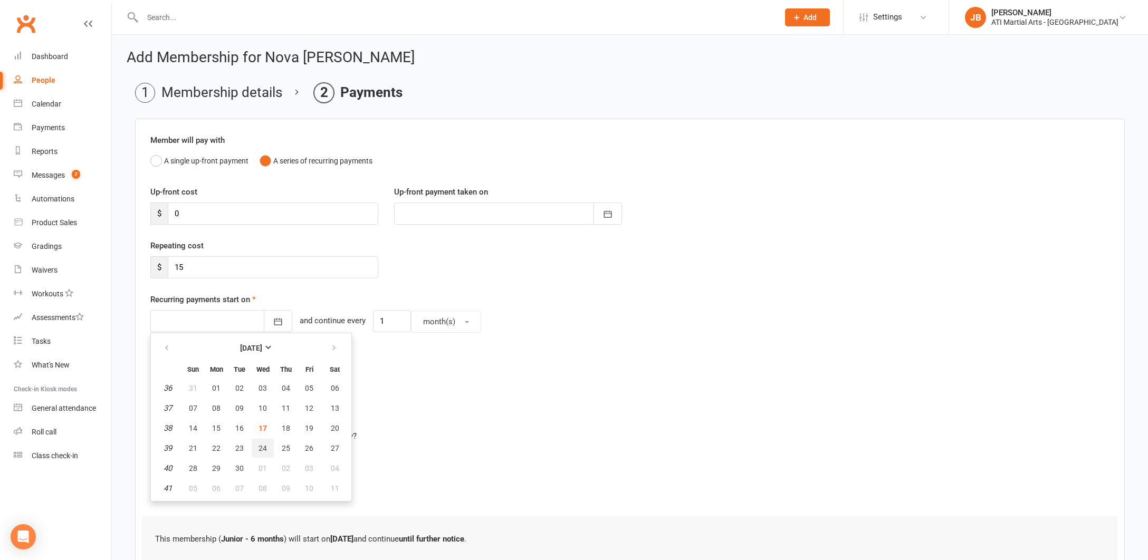
click at [261, 448] on span "24" at bounding box center [262, 448] width 8 height 8
type input "24 Sep 2025"
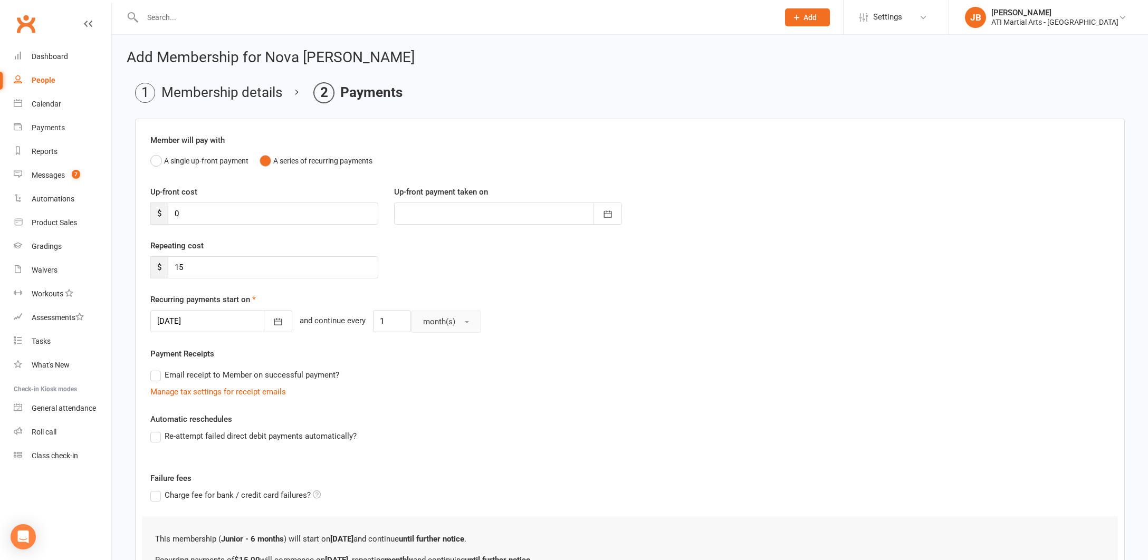
click at [465, 322] on span "button" at bounding box center [467, 322] width 4 height 2
click at [434, 369] on span "week(s)" at bounding box center [434, 367] width 28 height 9
click at [237, 326] on div at bounding box center [221, 321] width 142 height 22
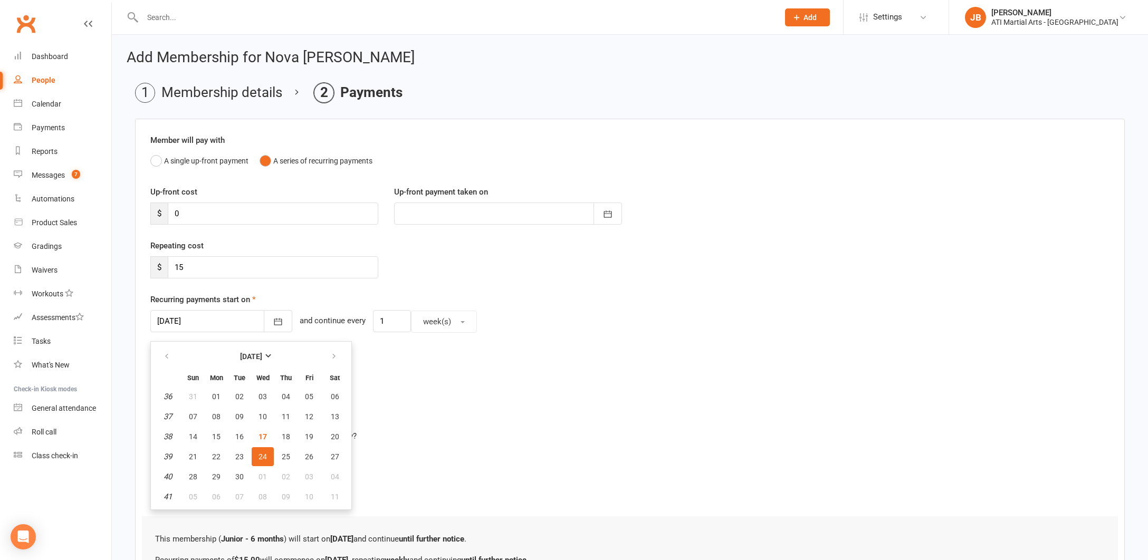
click at [404, 367] on div "Email receipt to Member on successful payment?" at bounding box center [625, 374] width 967 height 21
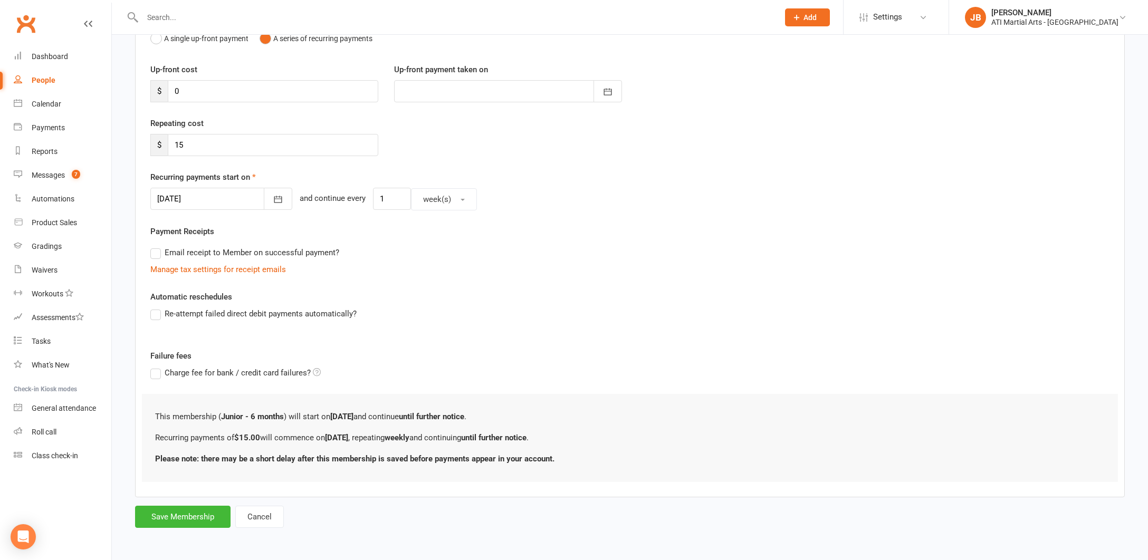
scroll to position [131, 0]
click at [200, 506] on button "Save Membership" at bounding box center [182, 517] width 95 height 22
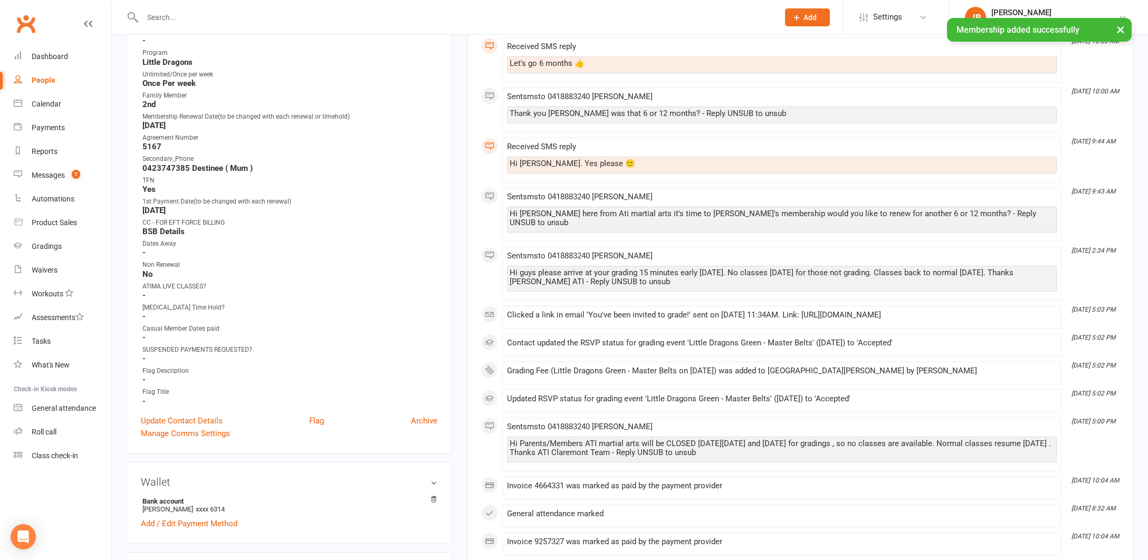
scroll to position [423, 0]
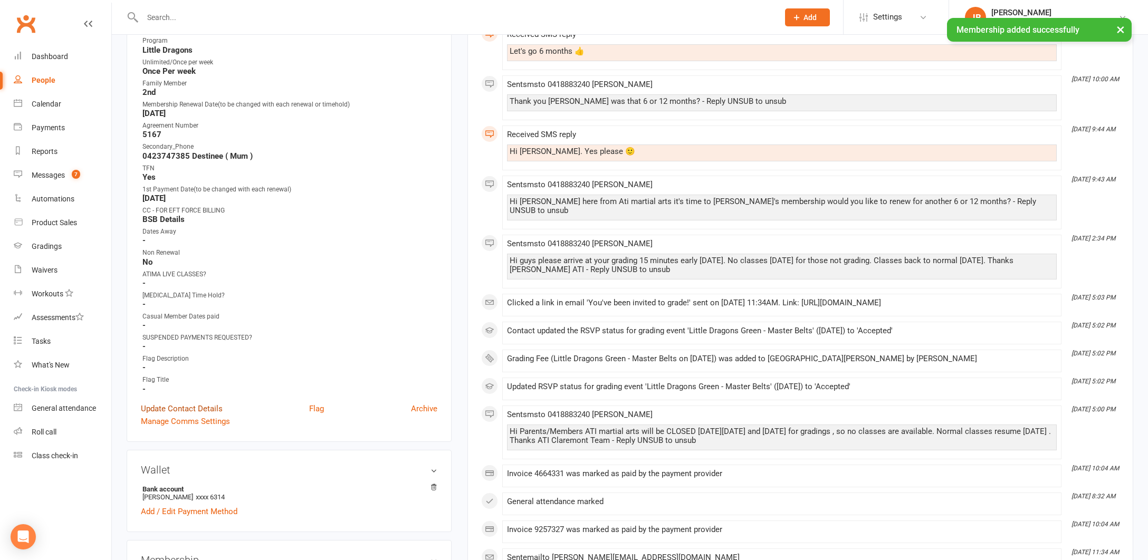
click at [183, 406] on link "Update Contact Details" at bounding box center [182, 408] width 82 height 13
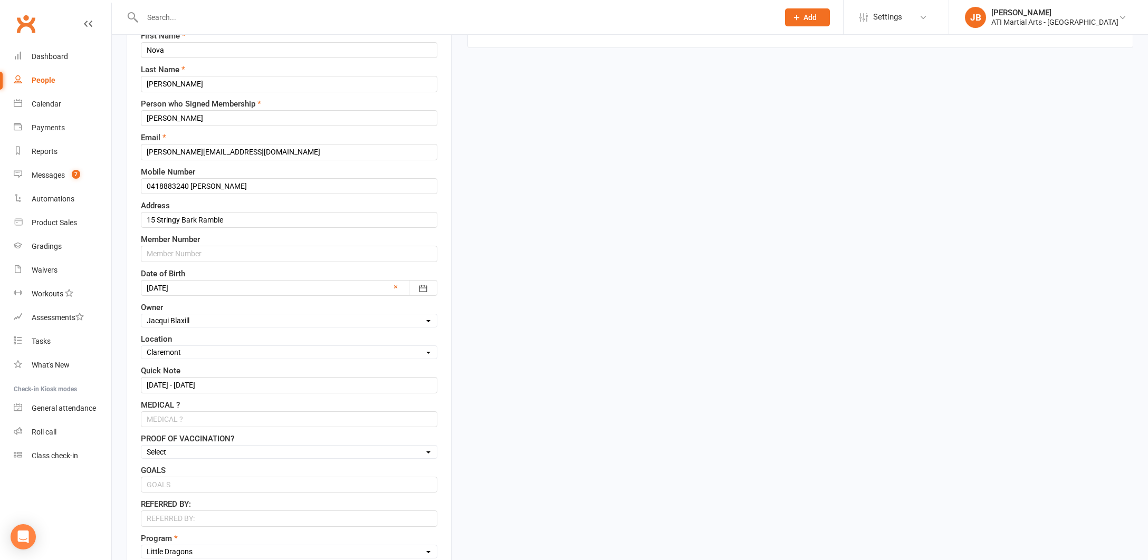
scroll to position [163, 0]
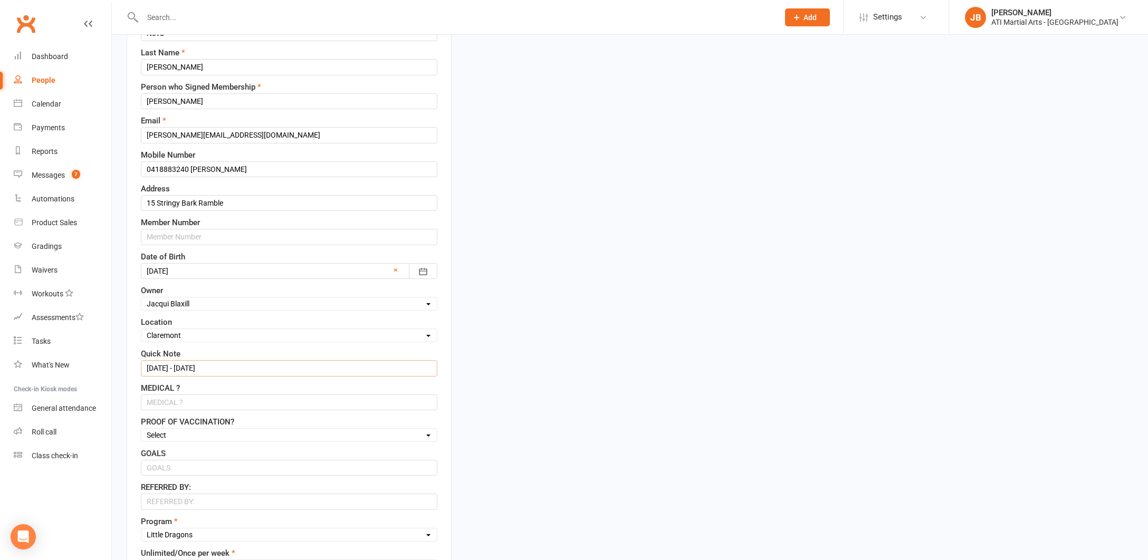
click at [163, 368] on input "17/3/25 - 17/9/25" at bounding box center [289, 368] width 296 height 16
click at [195, 369] on input "17/9/25 - 17/9/25" at bounding box center [289, 368] width 296 height 16
click at [206, 369] on input "17/9/25 - 17/3/25" at bounding box center [289, 368] width 296 height 16
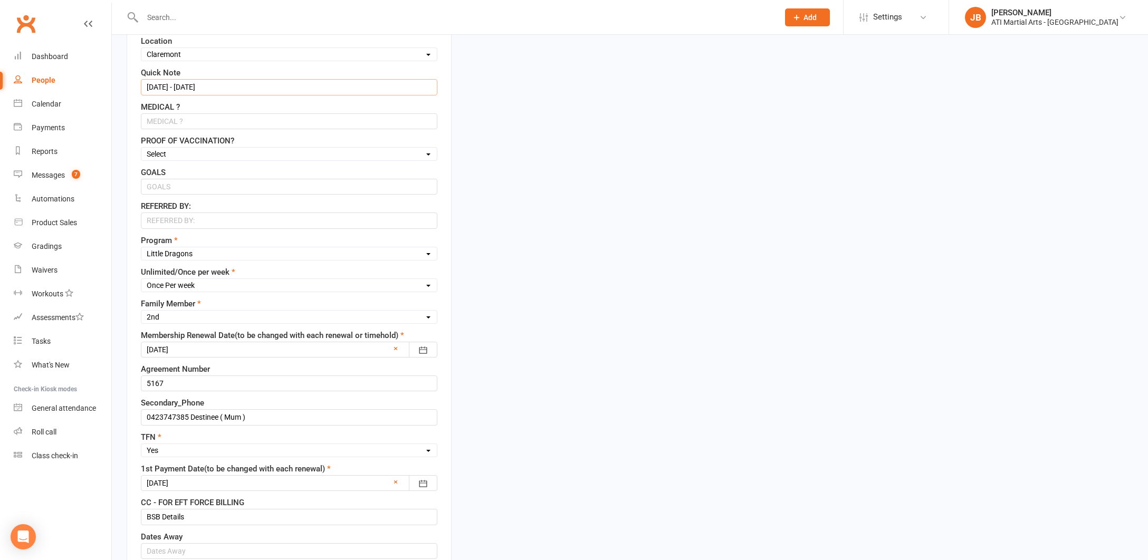
scroll to position [456, 0]
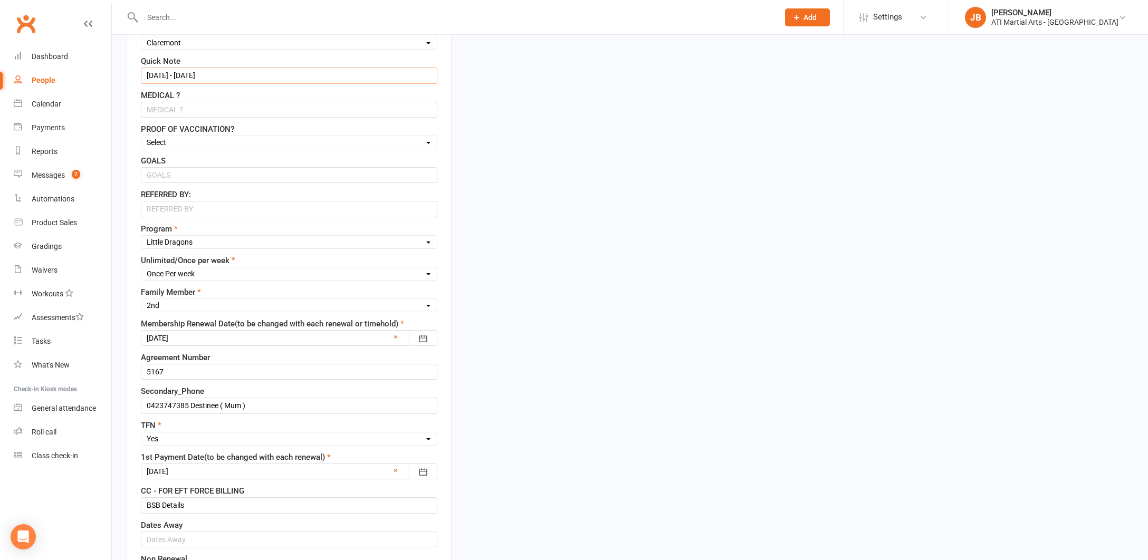
type input "17/9/25 - 17/3/26"
click at [200, 339] on div at bounding box center [289, 338] width 296 height 16
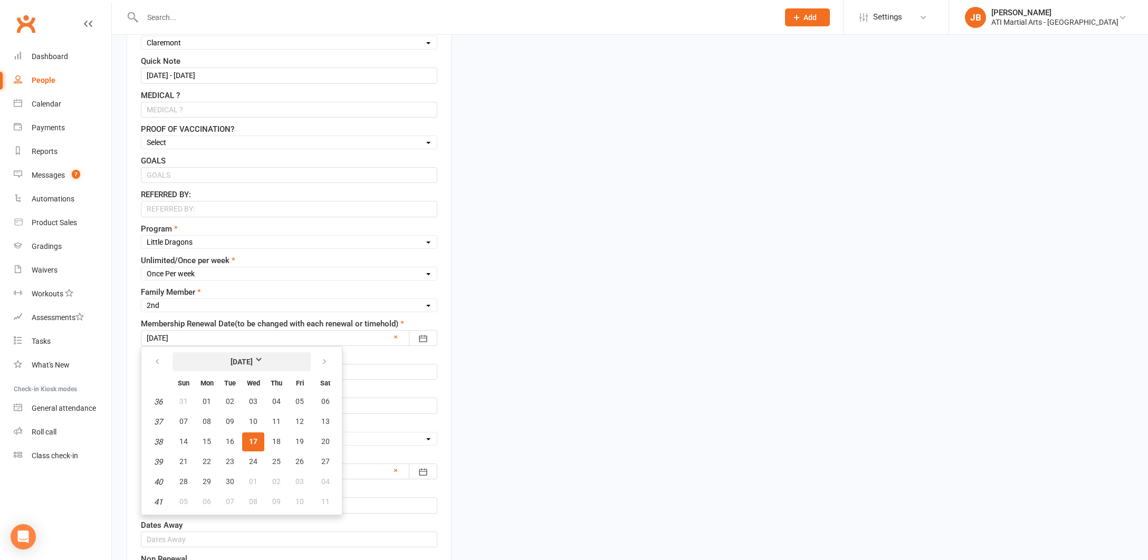
click at [272, 358] on strong "September 2025" at bounding box center [241, 362] width 61 height 12
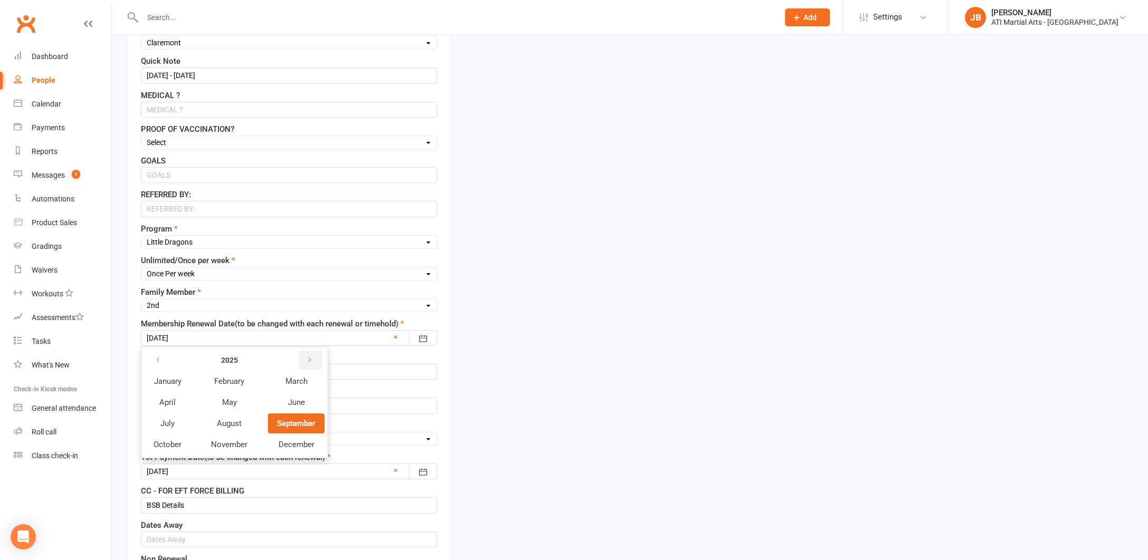
click at [310, 359] on icon "button" at bounding box center [309, 360] width 7 height 8
click at [303, 381] on span "March" at bounding box center [296, 381] width 22 height 9
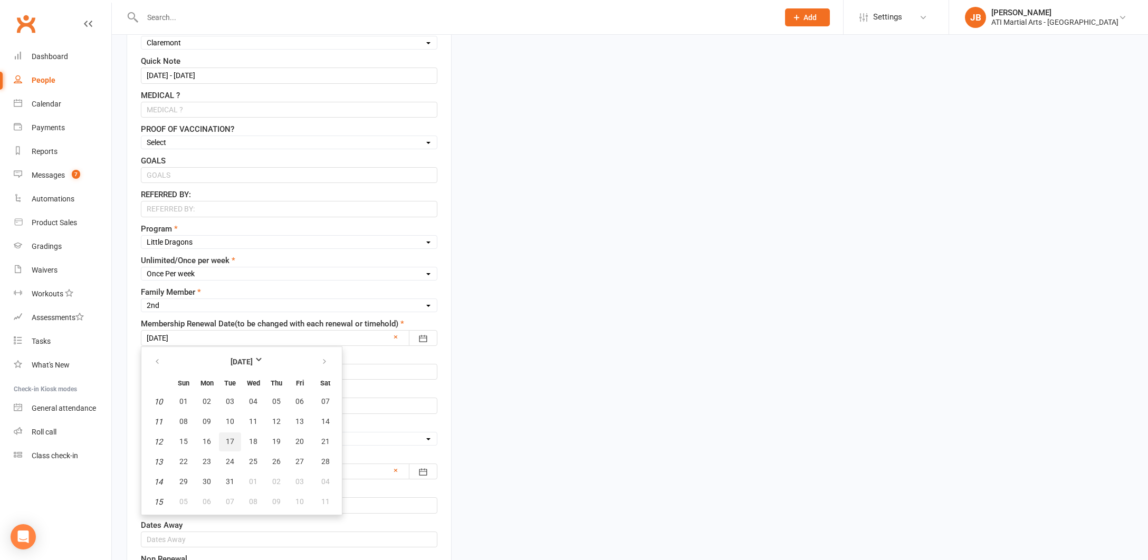
click at [233, 444] on span "17" at bounding box center [230, 441] width 8 height 8
type input "17 Mar 2026"
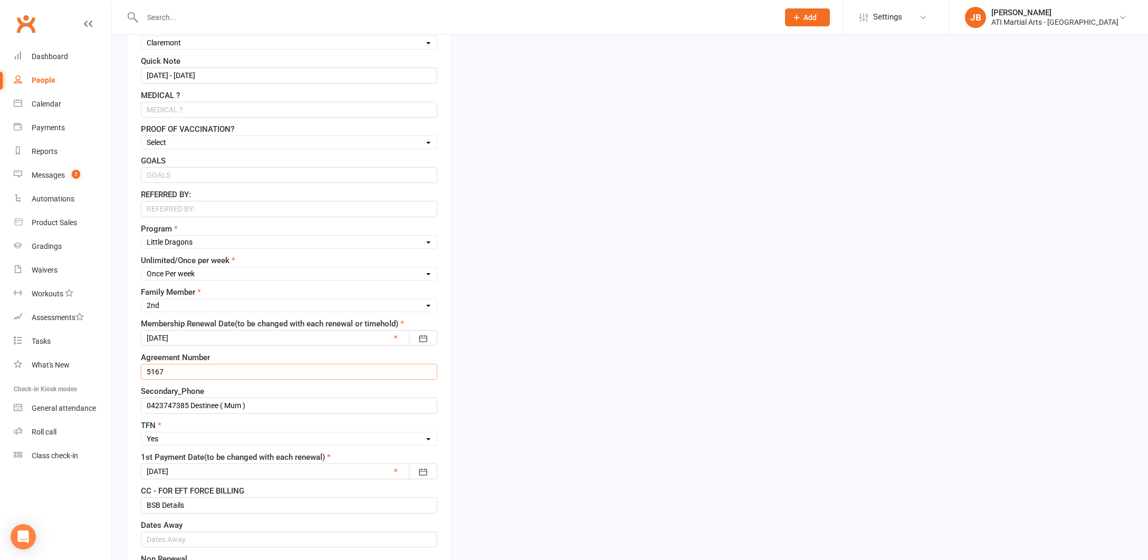
click at [170, 372] on input "5167" at bounding box center [289, 372] width 296 height 16
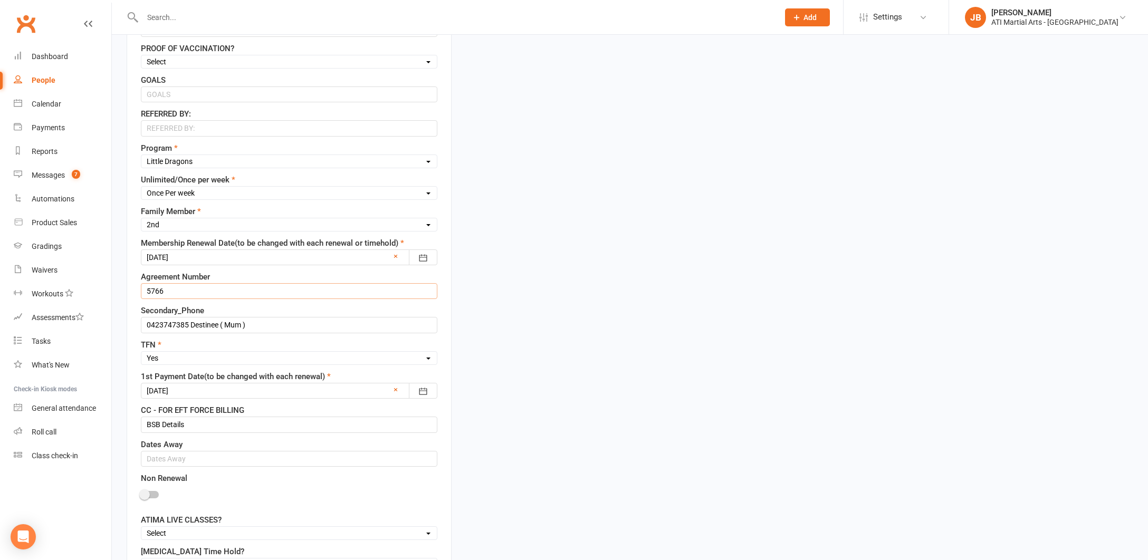
scroll to position [540, 0]
type input "5766"
click at [205, 385] on div at bounding box center [289, 388] width 296 height 16
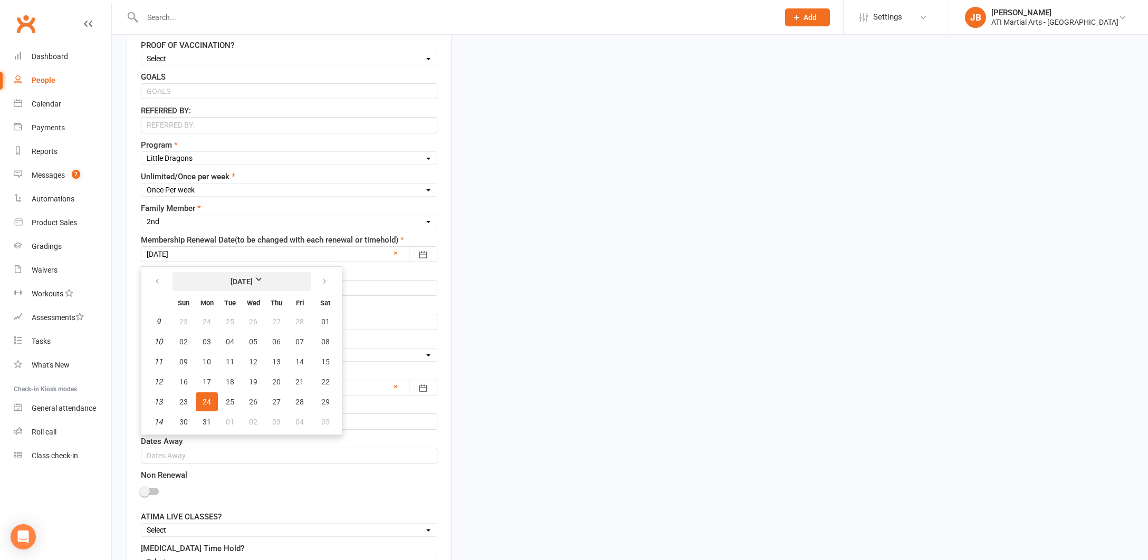
click at [265, 278] on strong "March 2025" at bounding box center [241, 282] width 61 height 12
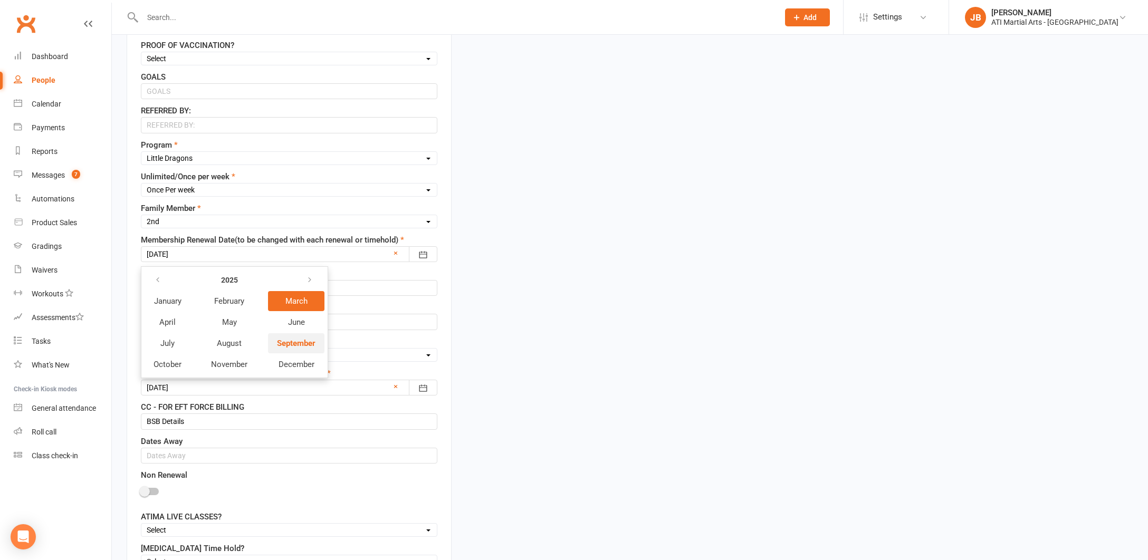
click at [296, 348] on span "September" at bounding box center [296, 343] width 38 height 9
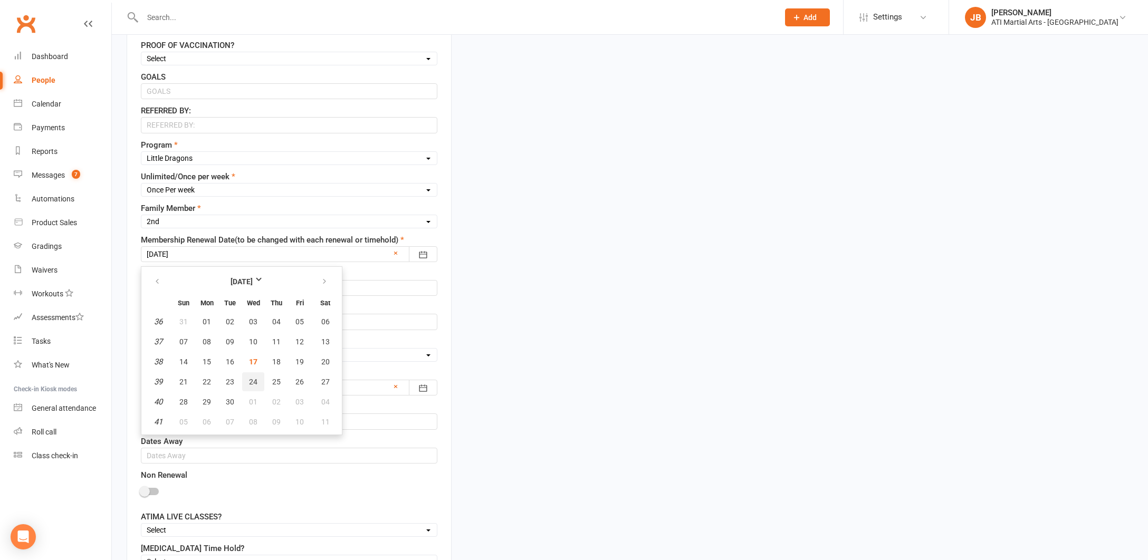
click at [253, 383] on span "24" at bounding box center [253, 382] width 8 height 8
type input "24 Sep 2025"
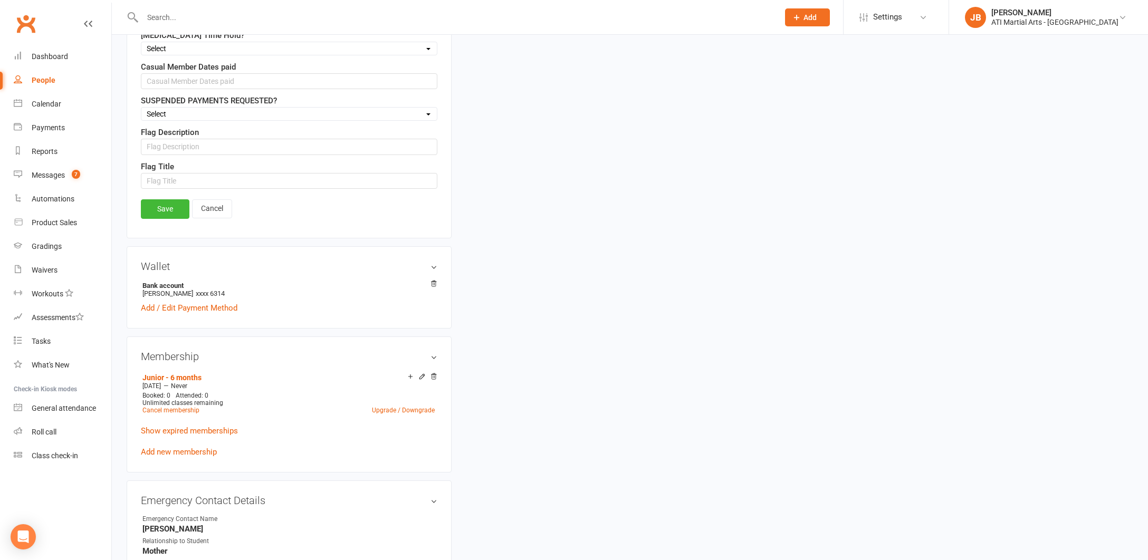
scroll to position [1082, 0]
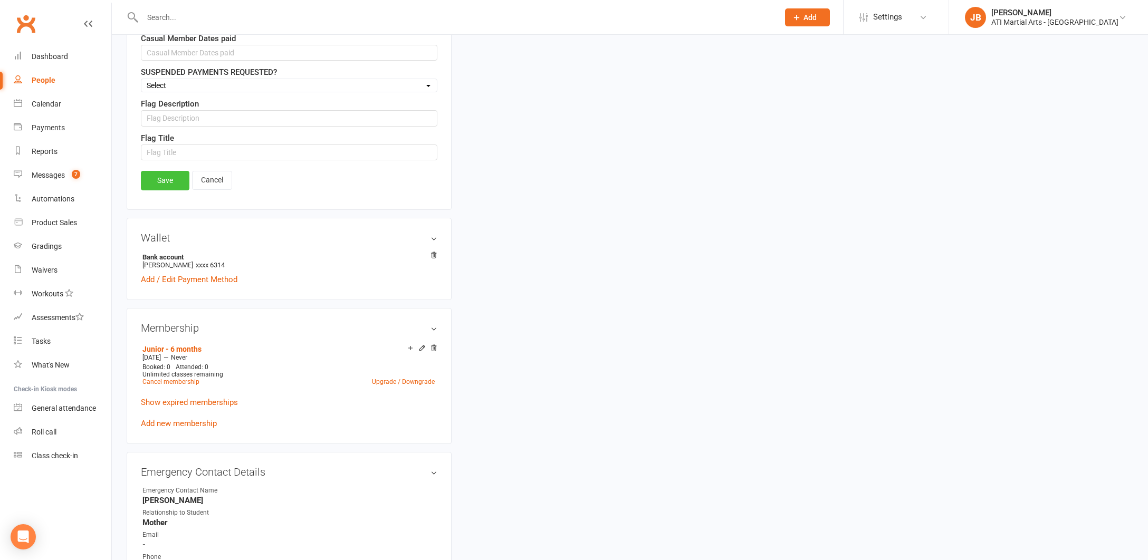
click at [166, 181] on link "Save" at bounding box center [165, 180] width 49 height 19
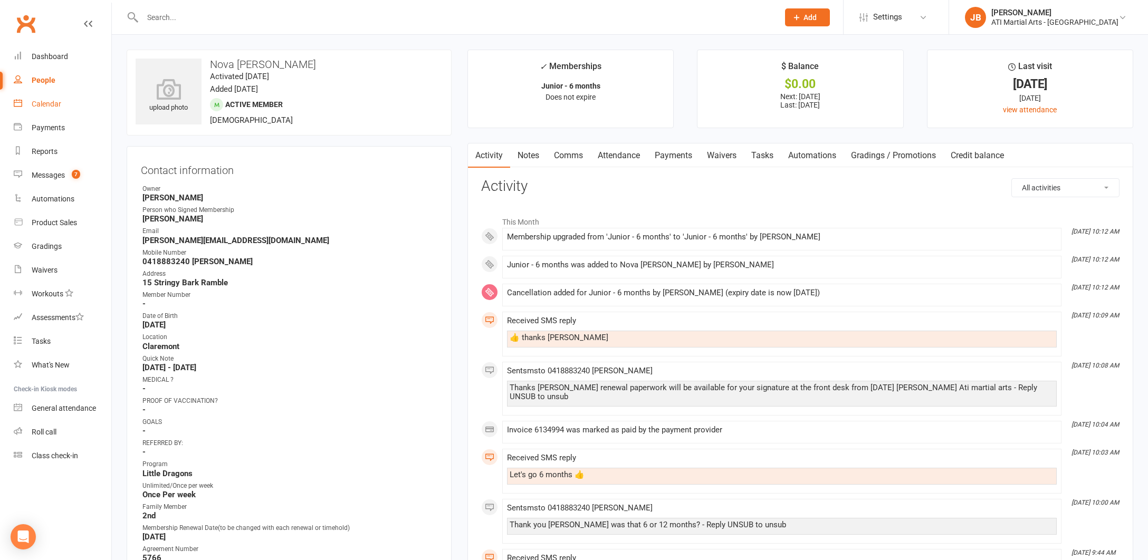
scroll to position [0, 0]
click at [24, 27] on link "Clubworx" at bounding box center [26, 24] width 26 height 26
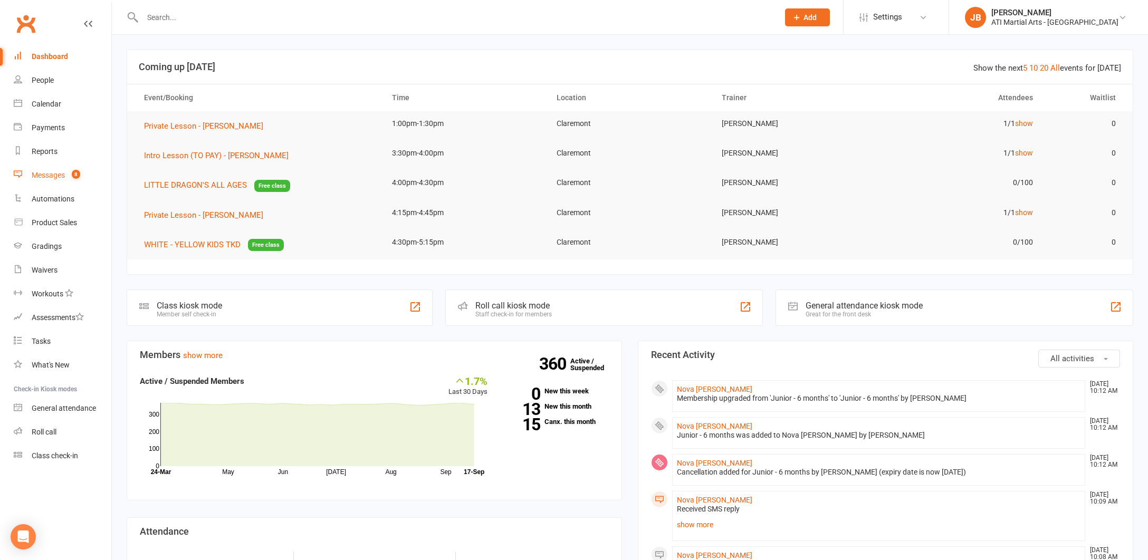
click at [55, 176] on div "Messages" at bounding box center [48, 175] width 33 height 8
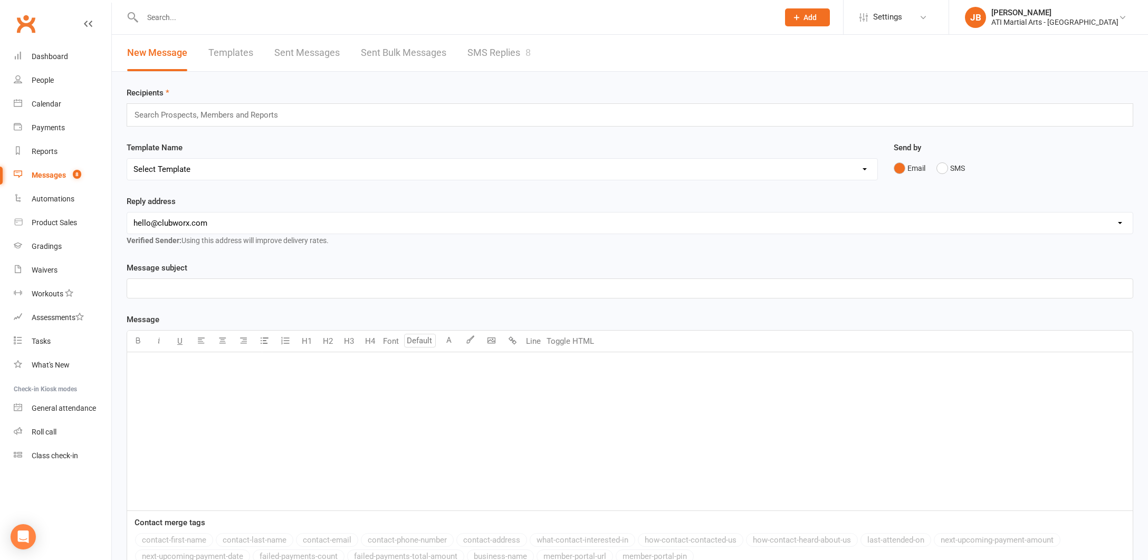
click at [489, 53] on link "SMS Replies 8" at bounding box center [498, 53] width 63 height 36
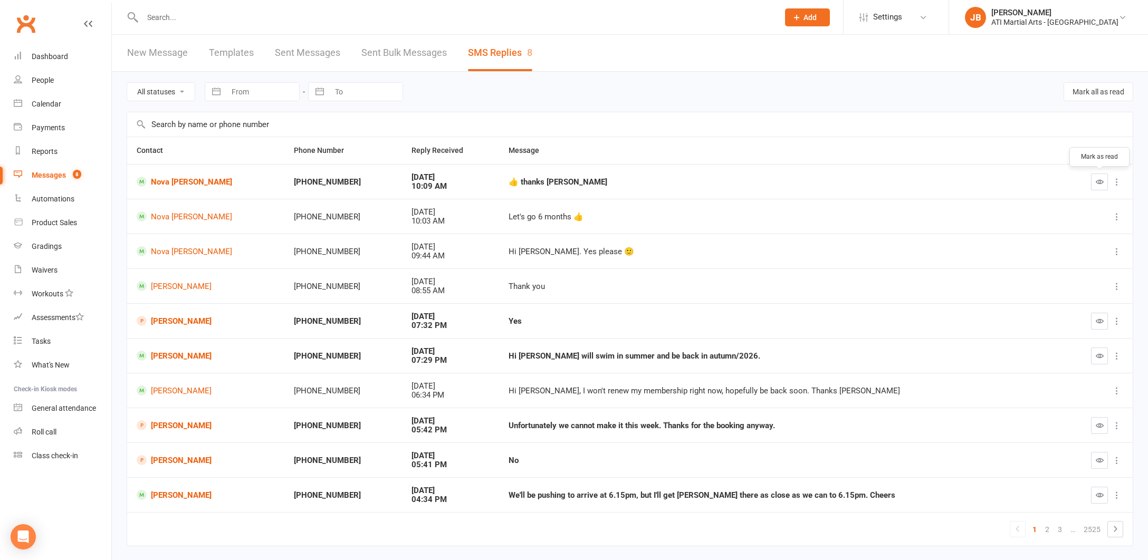
click at [1100, 181] on icon "button" at bounding box center [1099, 182] width 8 height 8
click at [27, 24] on link "Clubworx" at bounding box center [26, 24] width 26 height 26
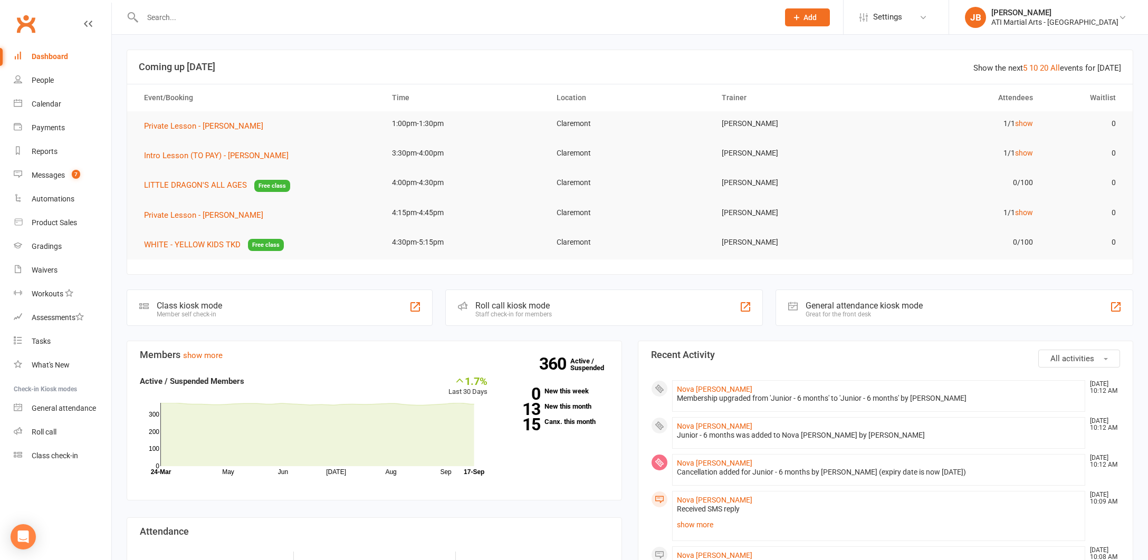
click at [52, 17] on div "Clubworx" at bounding box center [55, 30] width 111 height 39
click at [26, 22] on link "Clubworx" at bounding box center [26, 24] width 26 height 26
click at [22, 24] on link "Clubworx" at bounding box center [26, 24] width 26 height 26
click at [24, 23] on link "Clubworx" at bounding box center [26, 24] width 26 height 26
click at [168, 16] on input "text" at bounding box center [455, 17] width 632 height 15
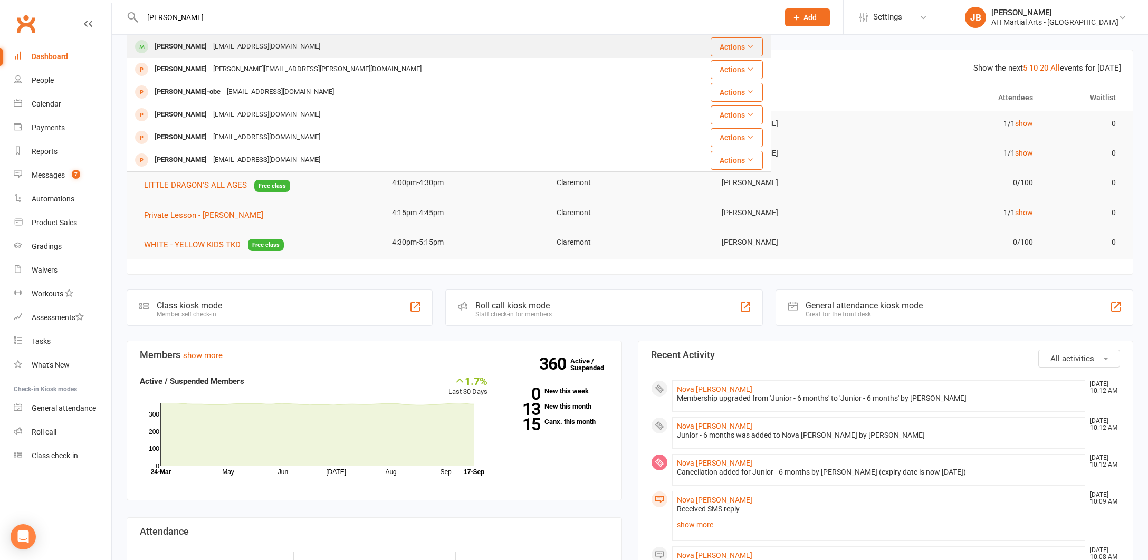
type input "Akiko"
click at [181, 46] on div "Akiko Santoso" at bounding box center [180, 46] width 59 height 15
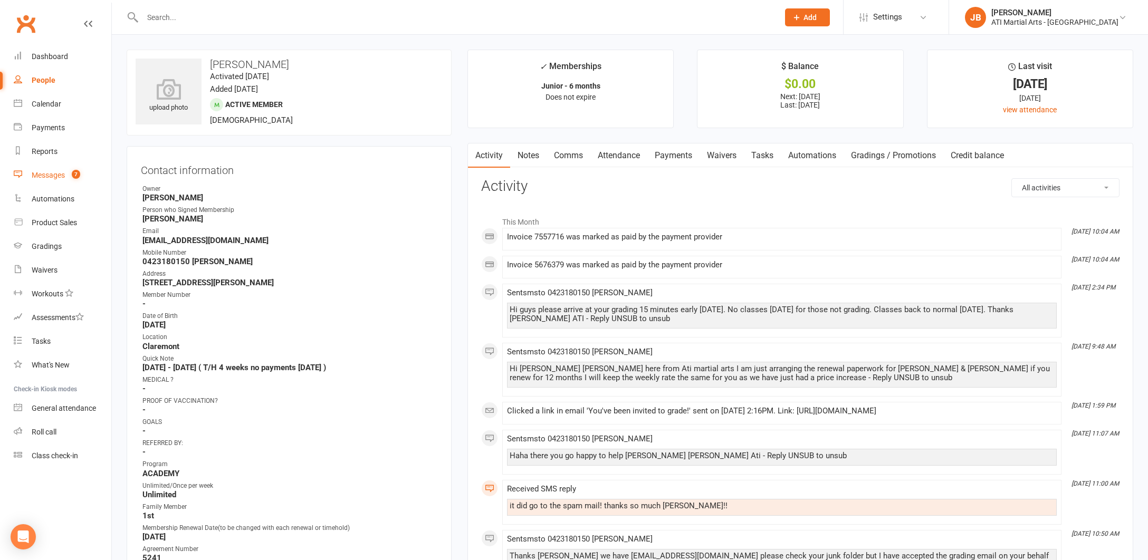
click at [45, 177] on div "Messages" at bounding box center [48, 175] width 33 height 8
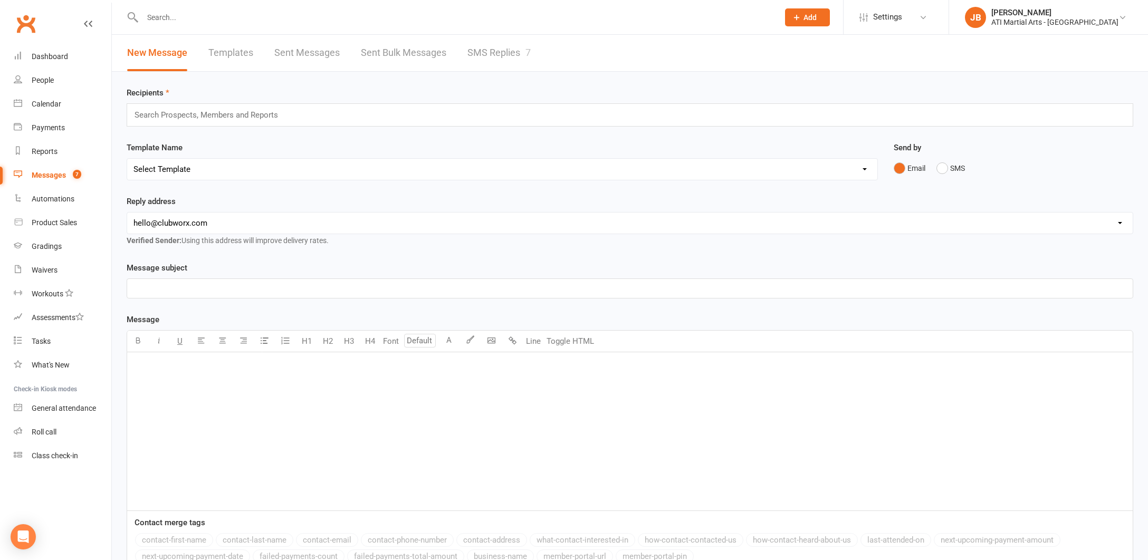
click at [490, 51] on link "SMS Replies 7" at bounding box center [498, 53] width 63 height 36
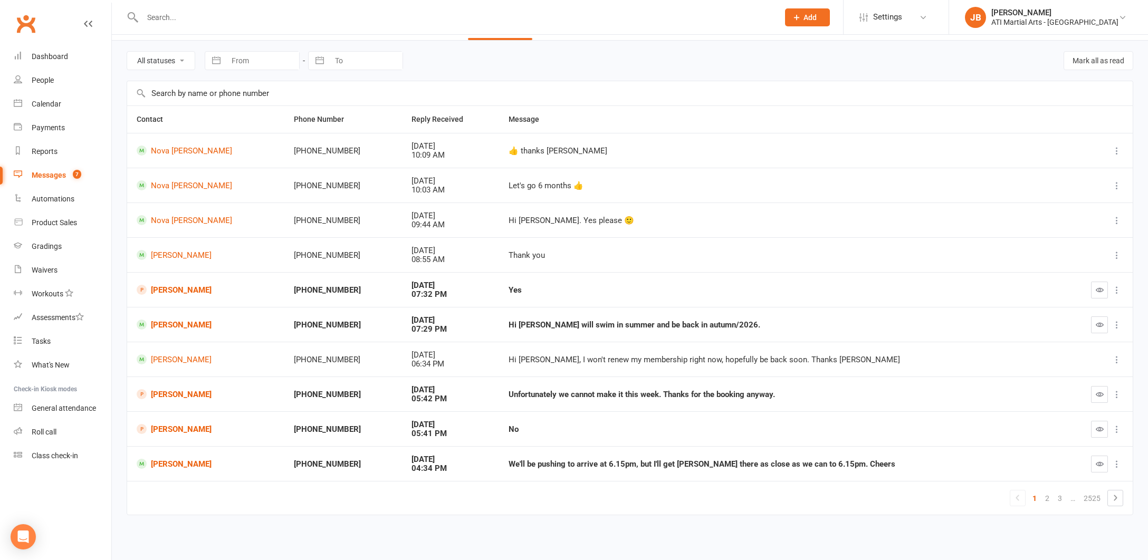
scroll to position [35, 0]
click at [1048, 491] on link "2" at bounding box center [1047, 498] width 13 height 15
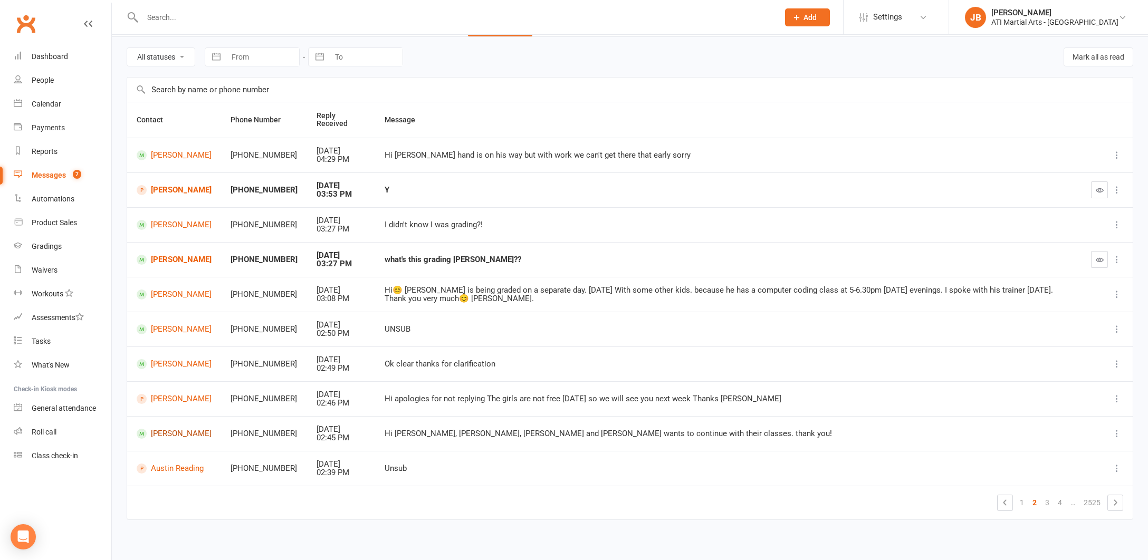
click at [166, 429] on link "Hiroyuki Santoso" at bounding box center [174, 434] width 75 height 10
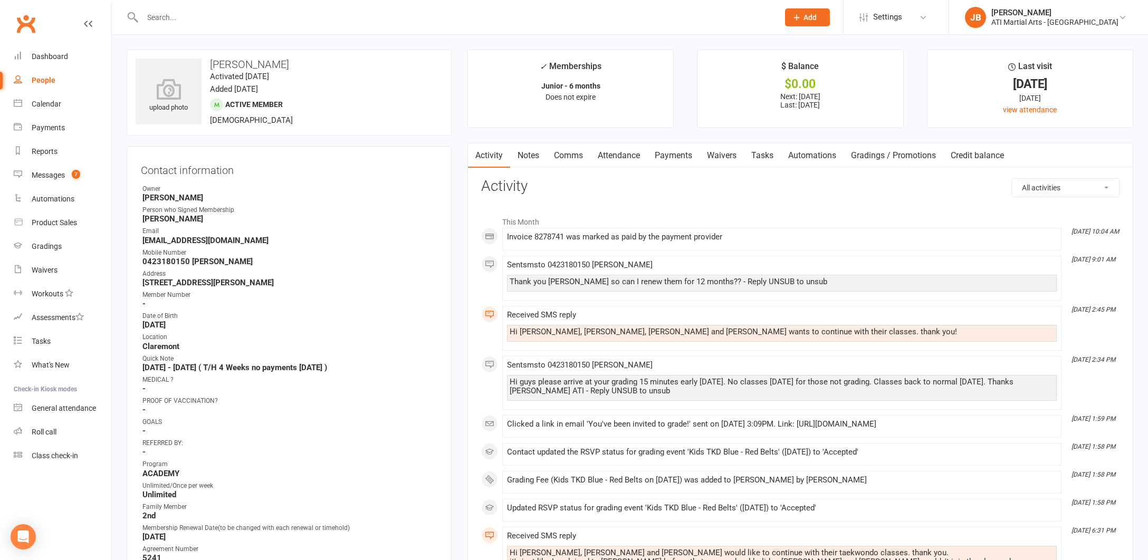
click at [28, 24] on link "Clubworx" at bounding box center [26, 24] width 26 height 26
